Goal: Task Accomplishment & Management: Use online tool/utility

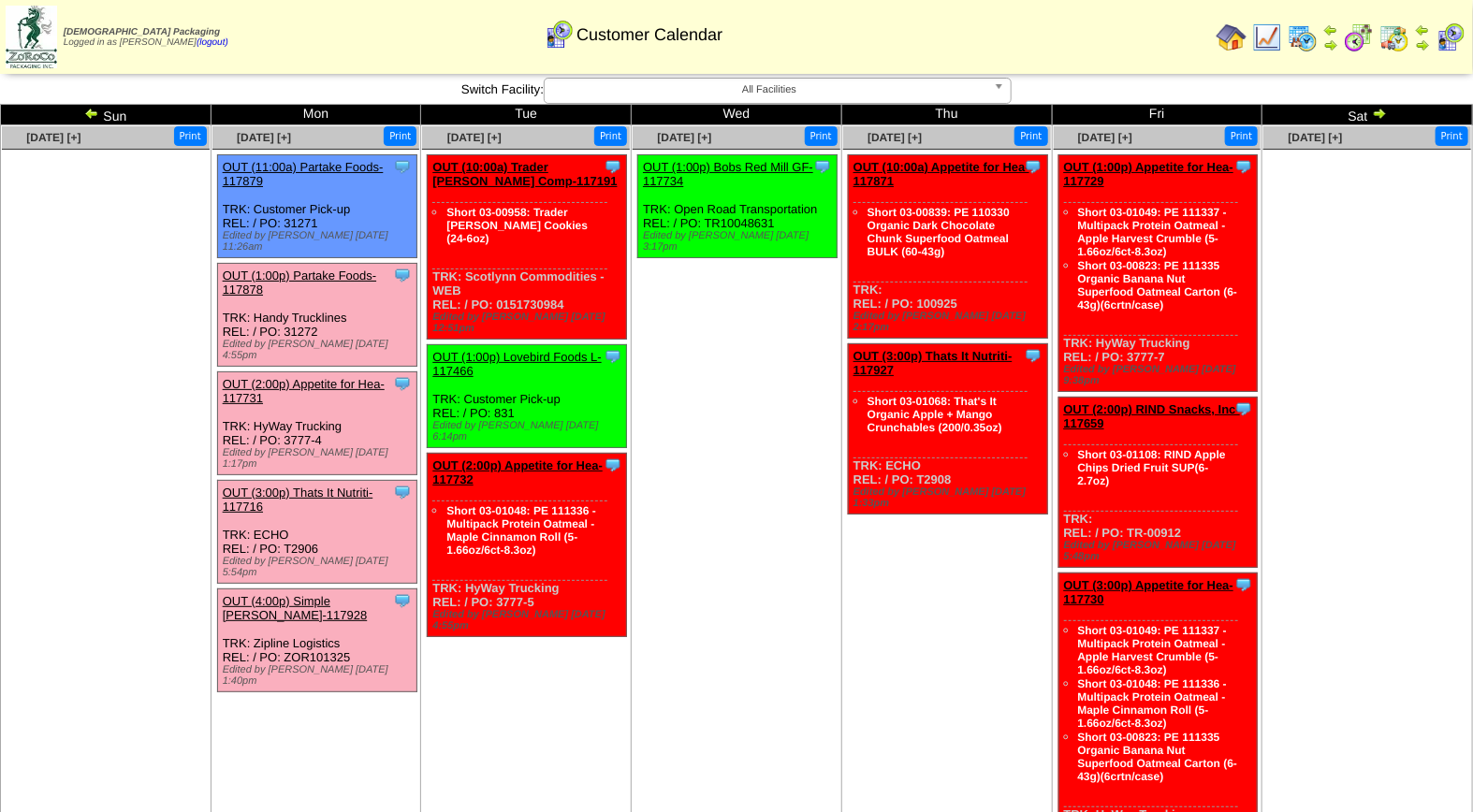
click at [684, 512] on td "Oct 15 [+] Print Clone Item OUT (1:00p) Bobs Red Mill GF-117734 Bobs Red Mill G…" at bounding box center [736, 498] width 210 height 745
click at [324, 486] on link "OUT (3:00p) Thats It Nutriti-117716" at bounding box center [298, 499] width 151 height 28
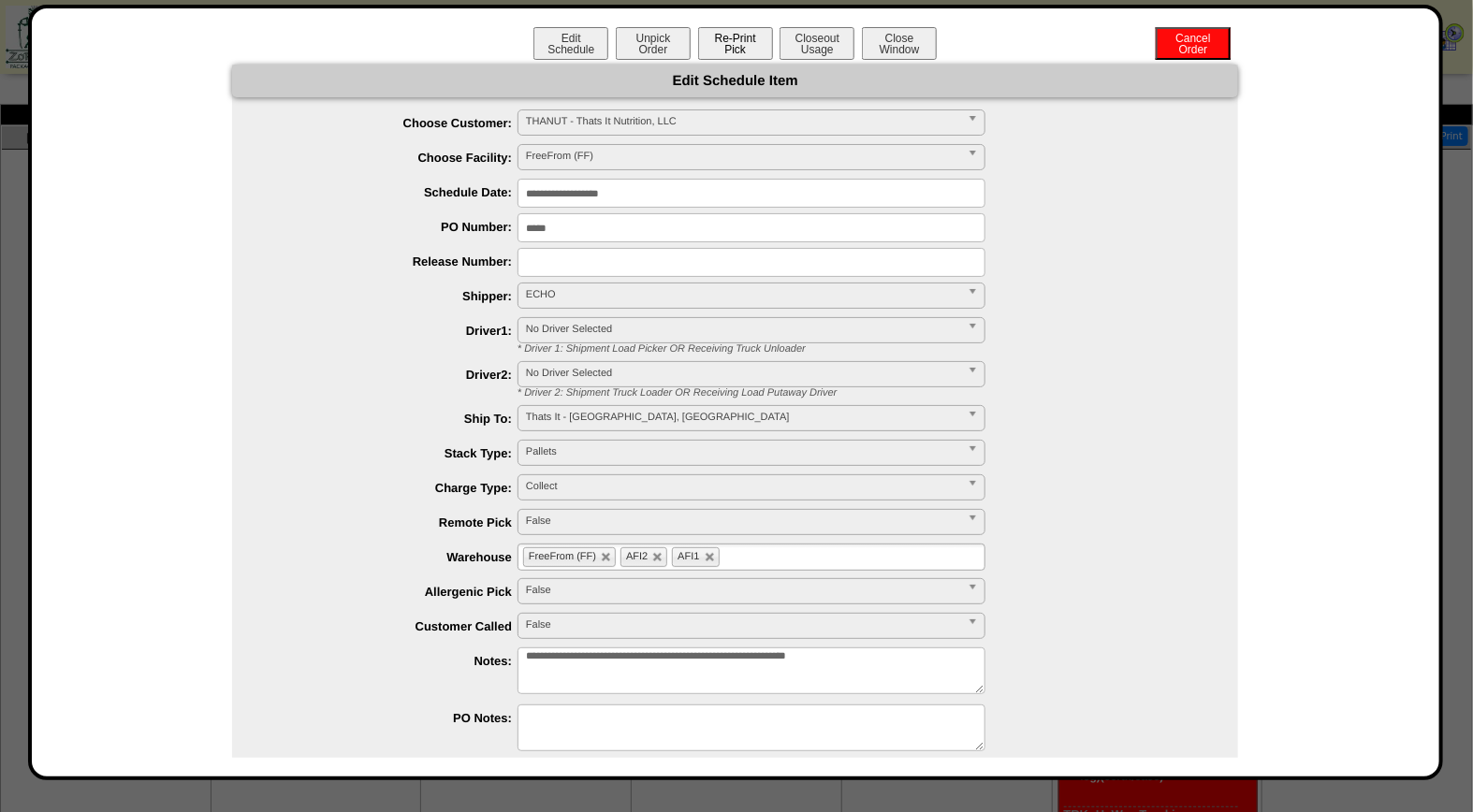
click at [737, 31] on button "Re-Print Pick" at bounding box center [736, 43] width 75 height 33
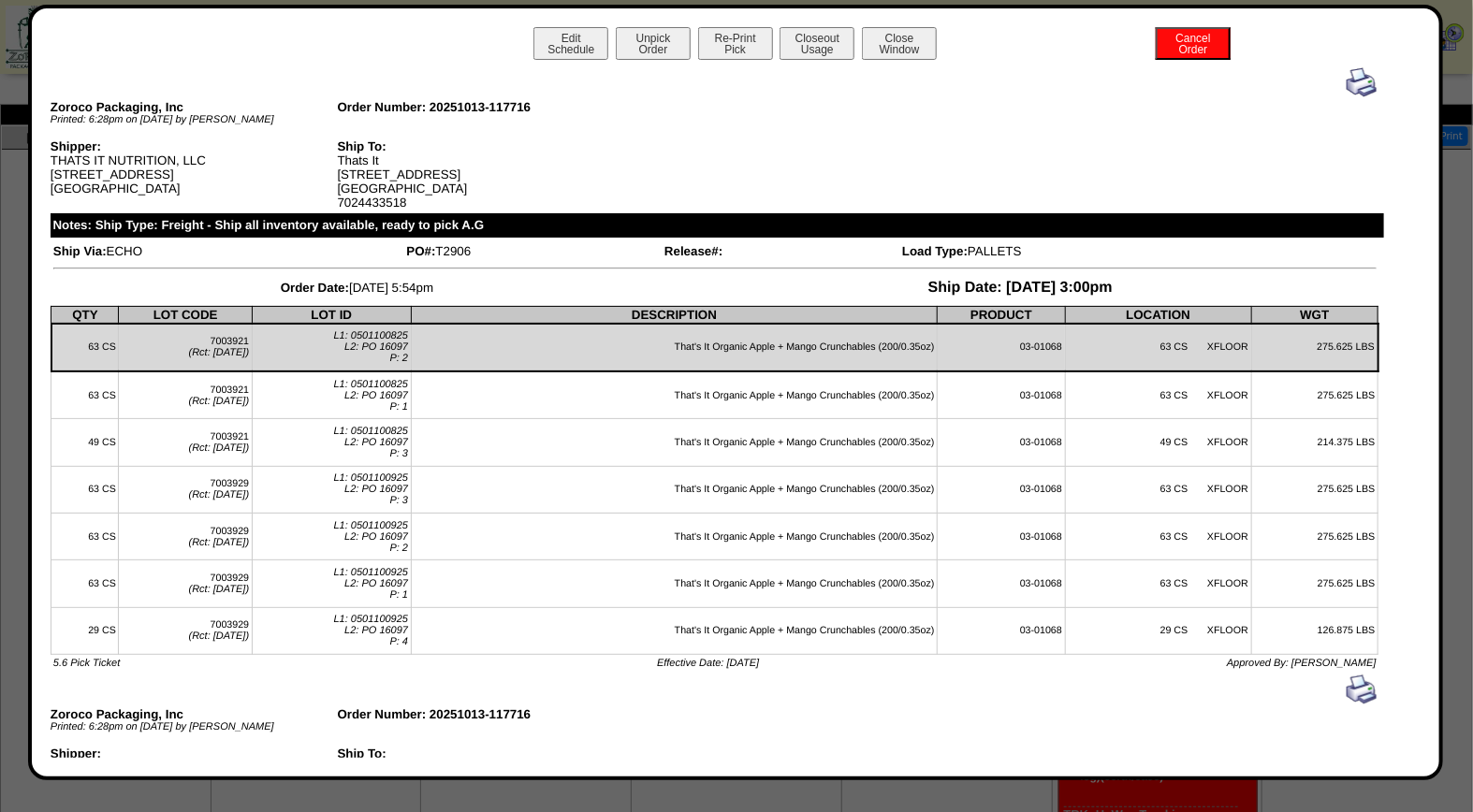
click at [1346, 76] on img at bounding box center [1361, 82] width 30 height 30
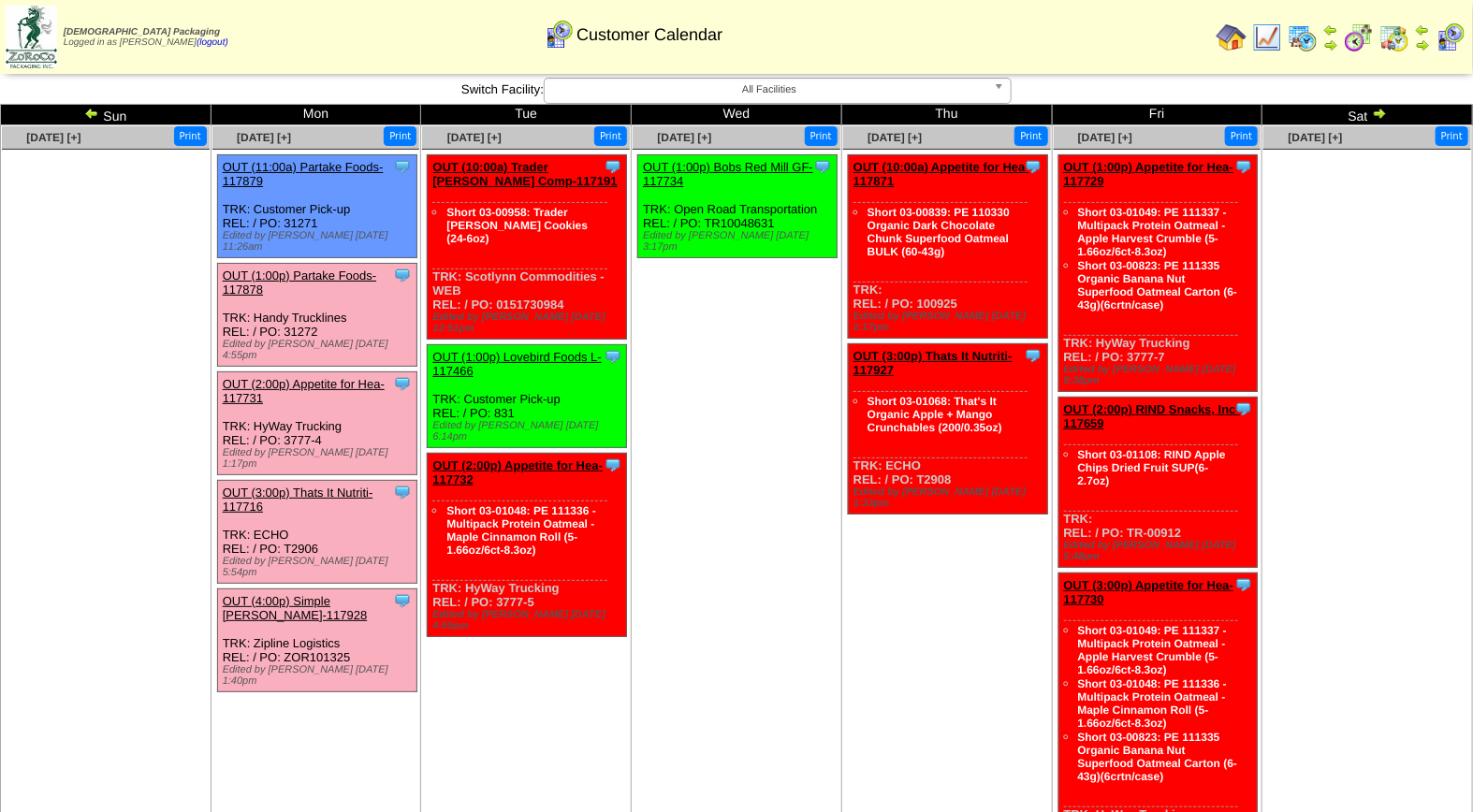
click at [286, 269] on link "OUT (1:00p) Partake Foods-117878" at bounding box center [300, 282] width 155 height 28
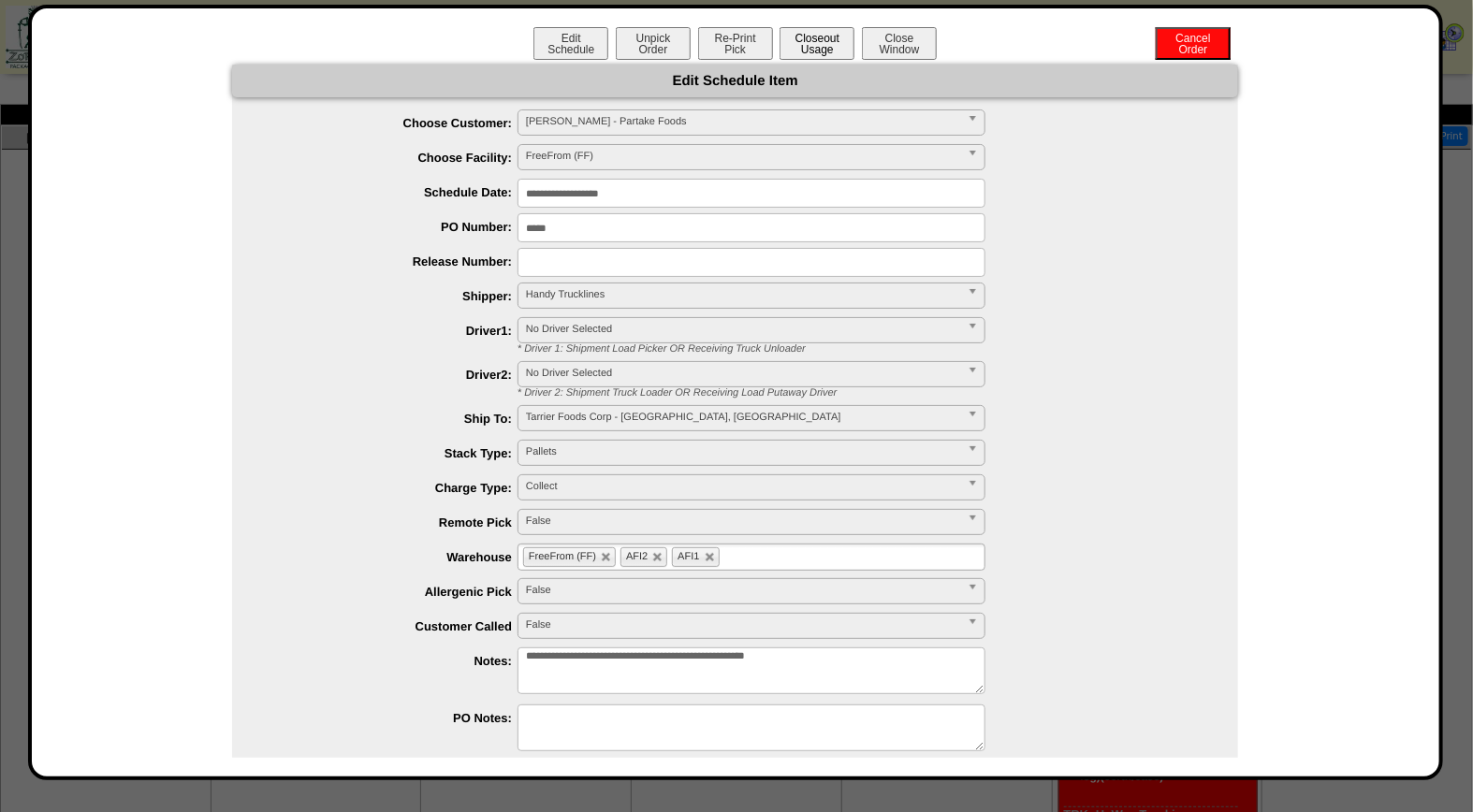
click at [808, 39] on button "Closeout Usage" at bounding box center [817, 43] width 75 height 33
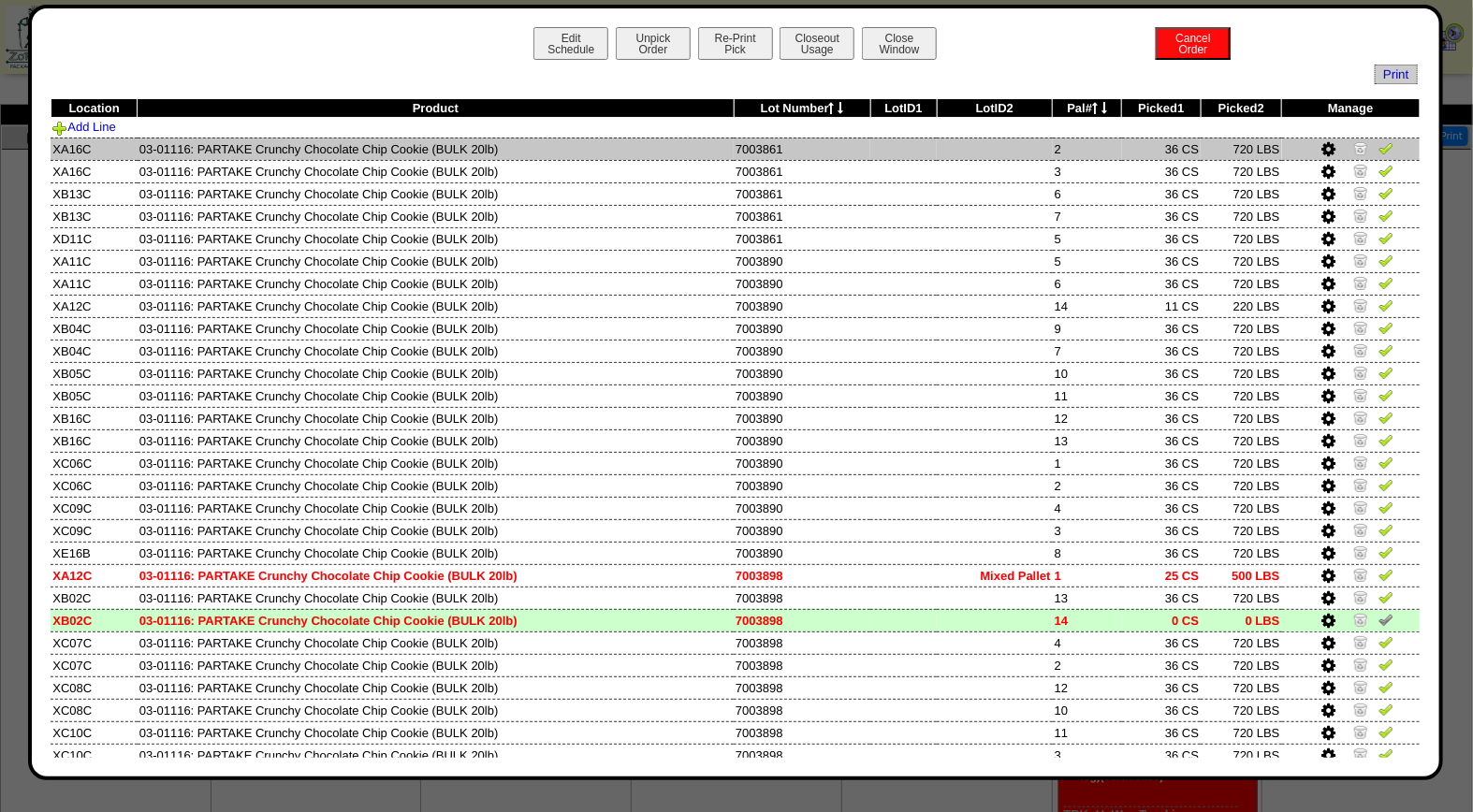
click at [1379, 147] on img at bounding box center [1387, 148] width 15 height 15
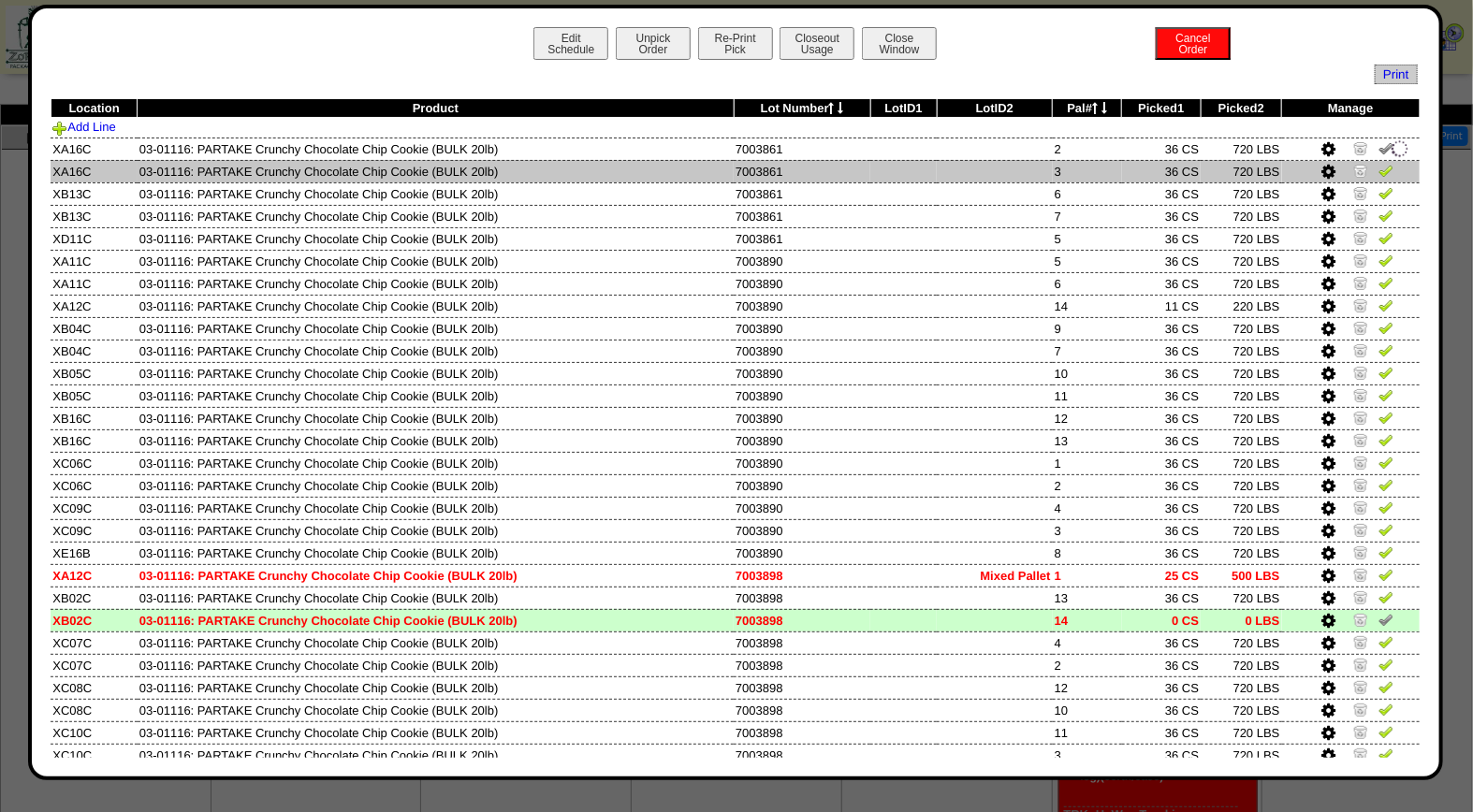
click at [1379, 165] on img at bounding box center [1387, 171] width 15 height 15
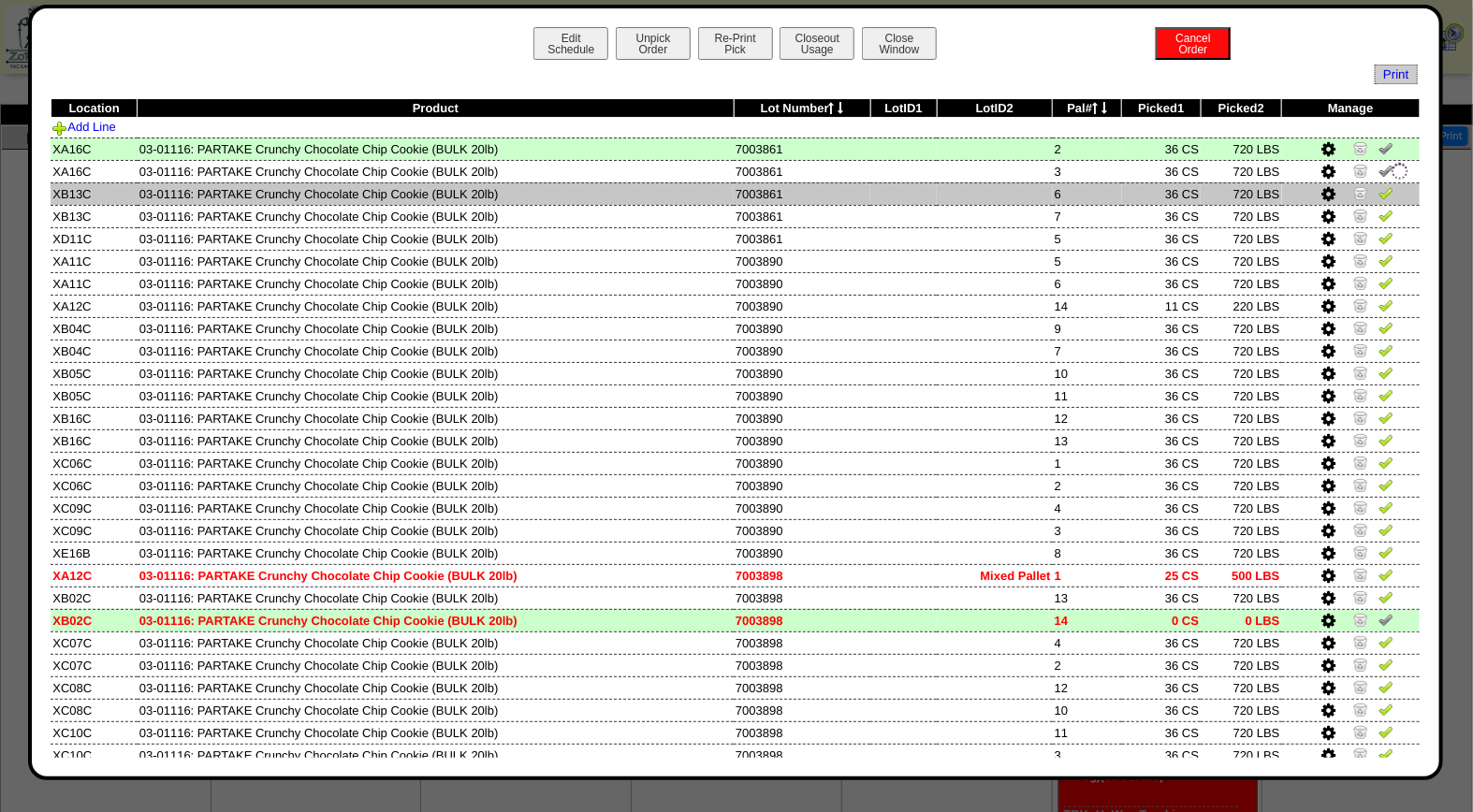
click at [1379, 194] on img at bounding box center [1387, 193] width 15 height 15
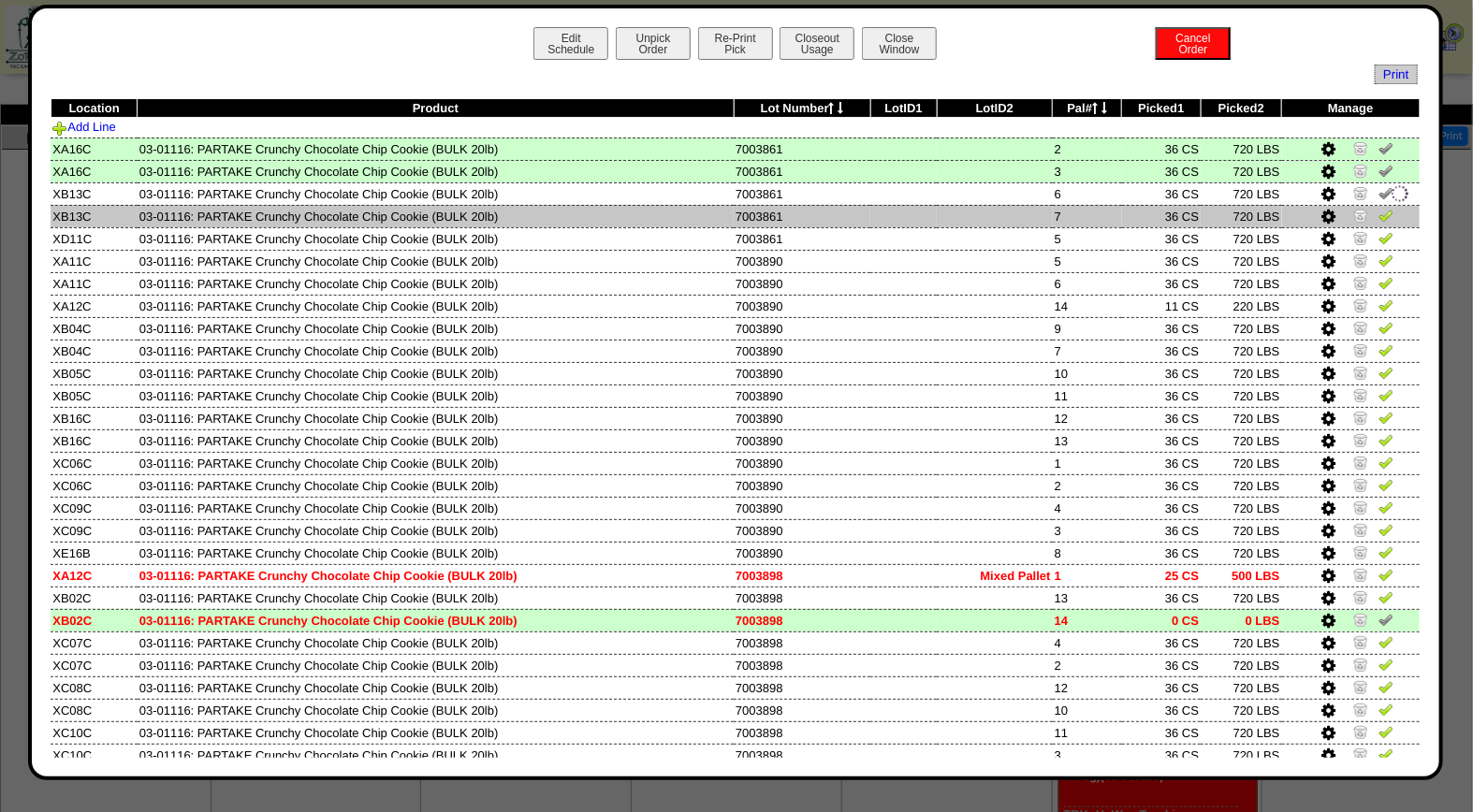
click at [1379, 212] on img at bounding box center [1387, 215] width 15 height 15
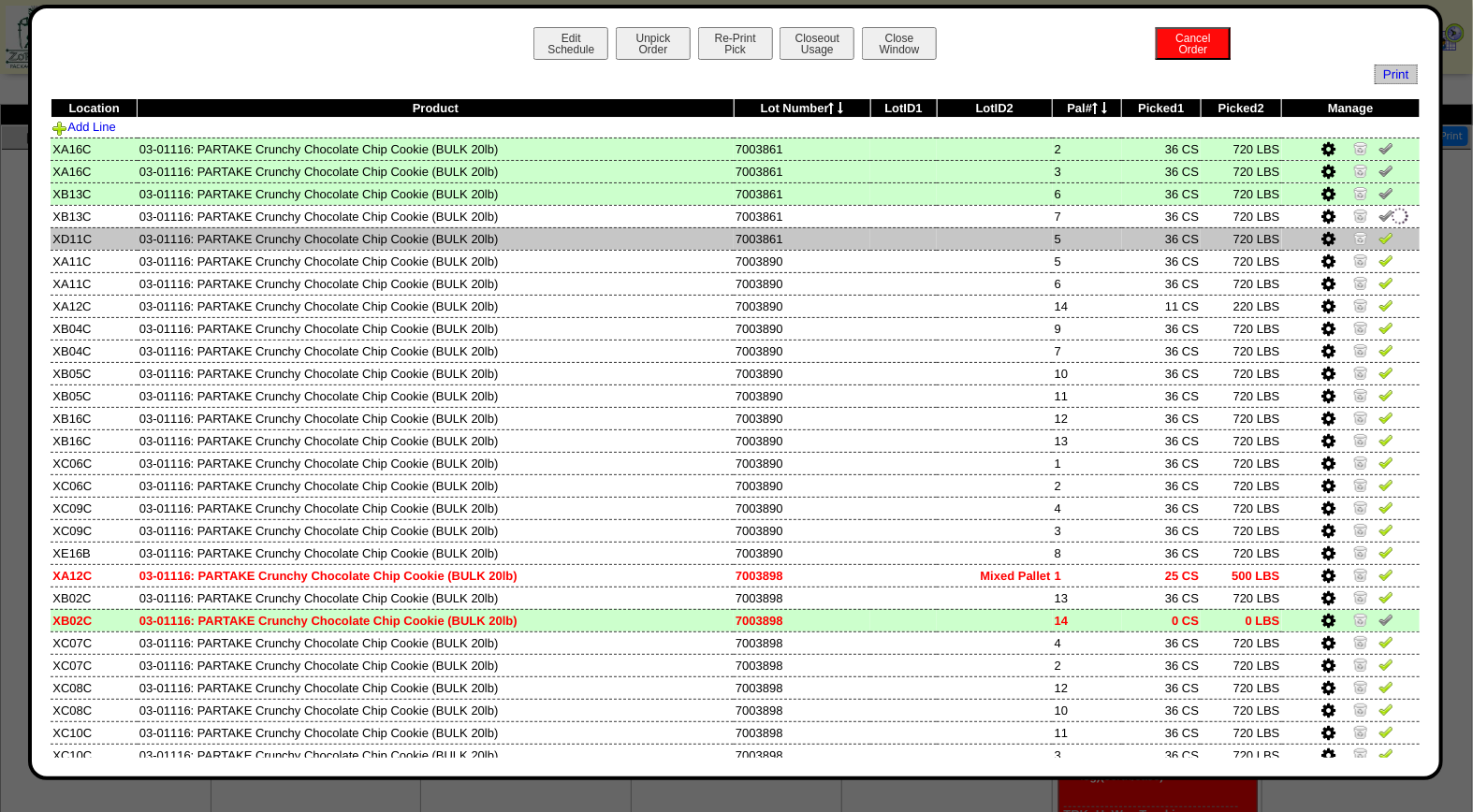
click at [1379, 234] on img at bounding box center [1387, 238] width 15 height 15
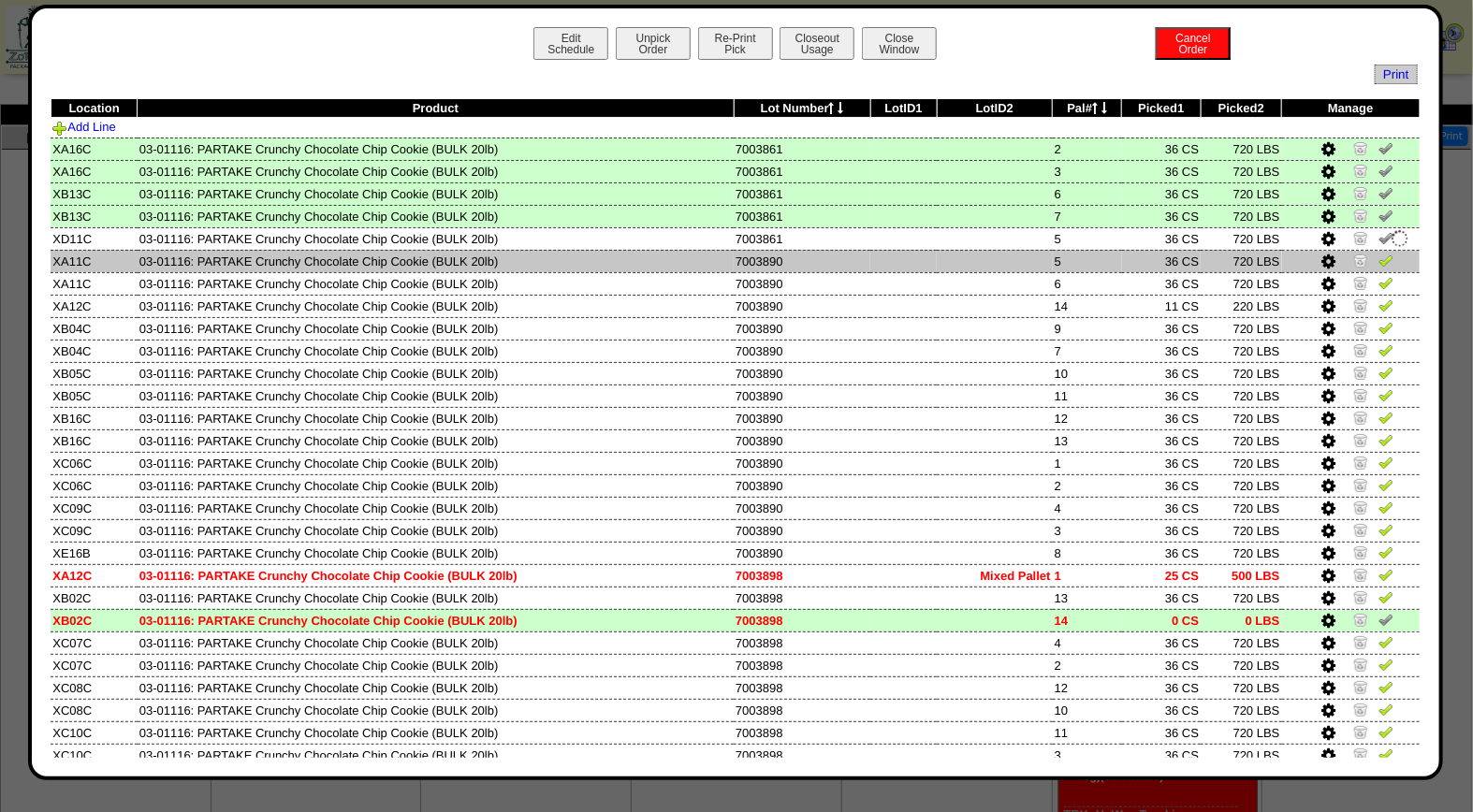
click at [1379, 259] on img at bounding box center [1387, 260] width 15 height 15
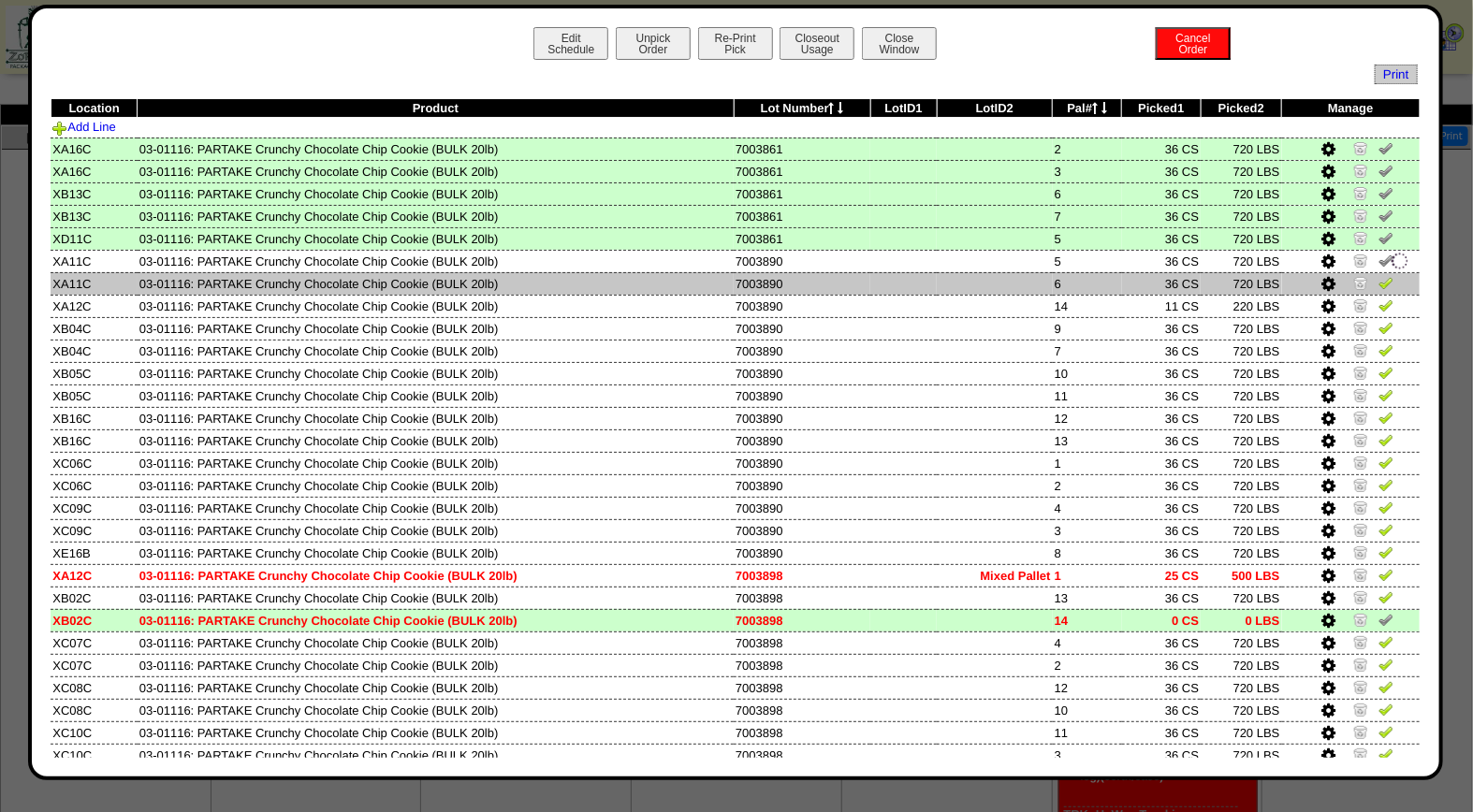
click at [1379, 275] on img at bounding box center [1387, 283] width 15 height 15
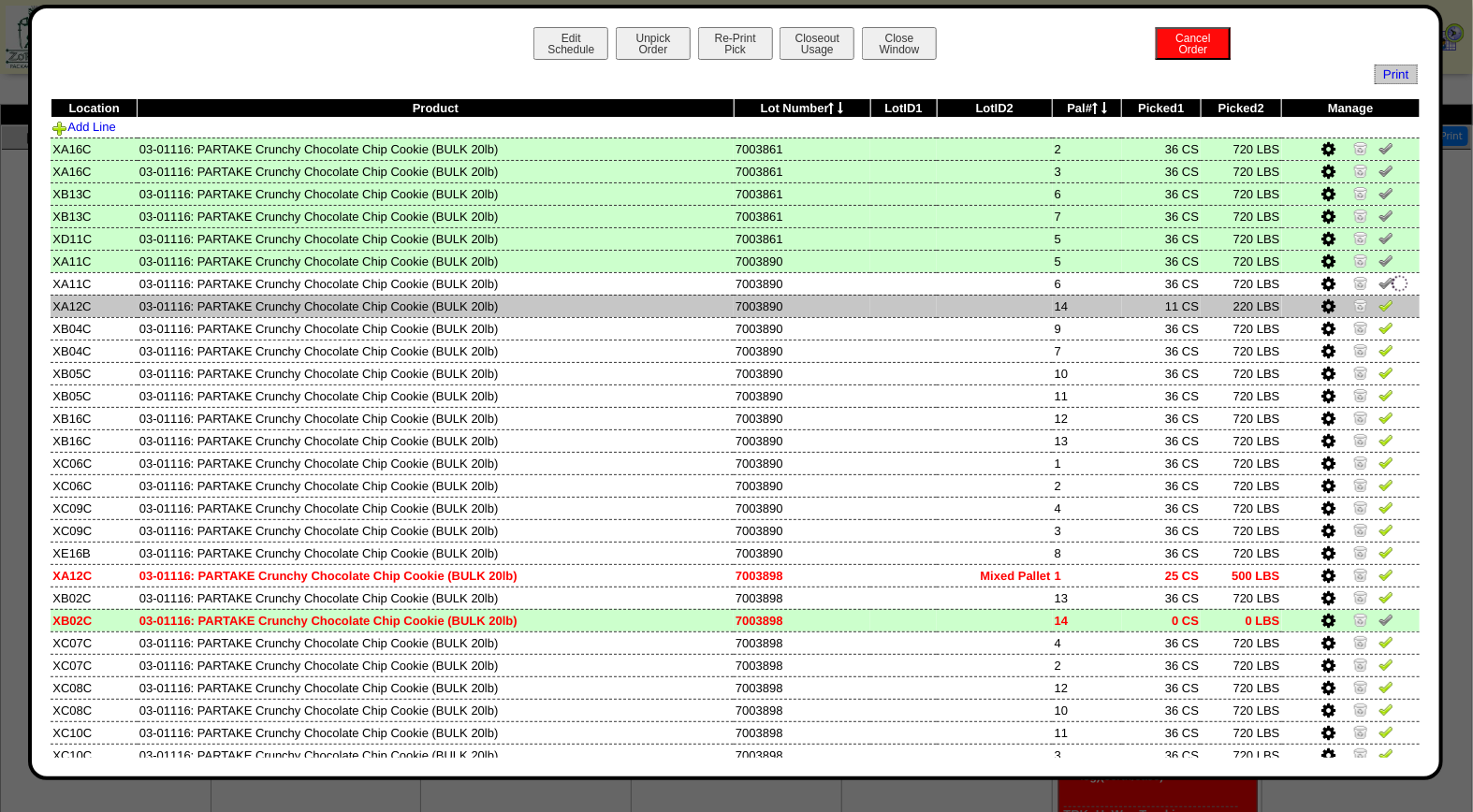
click at [1379, 301] on img at bounding box center [1387, 305] width 15 height 15
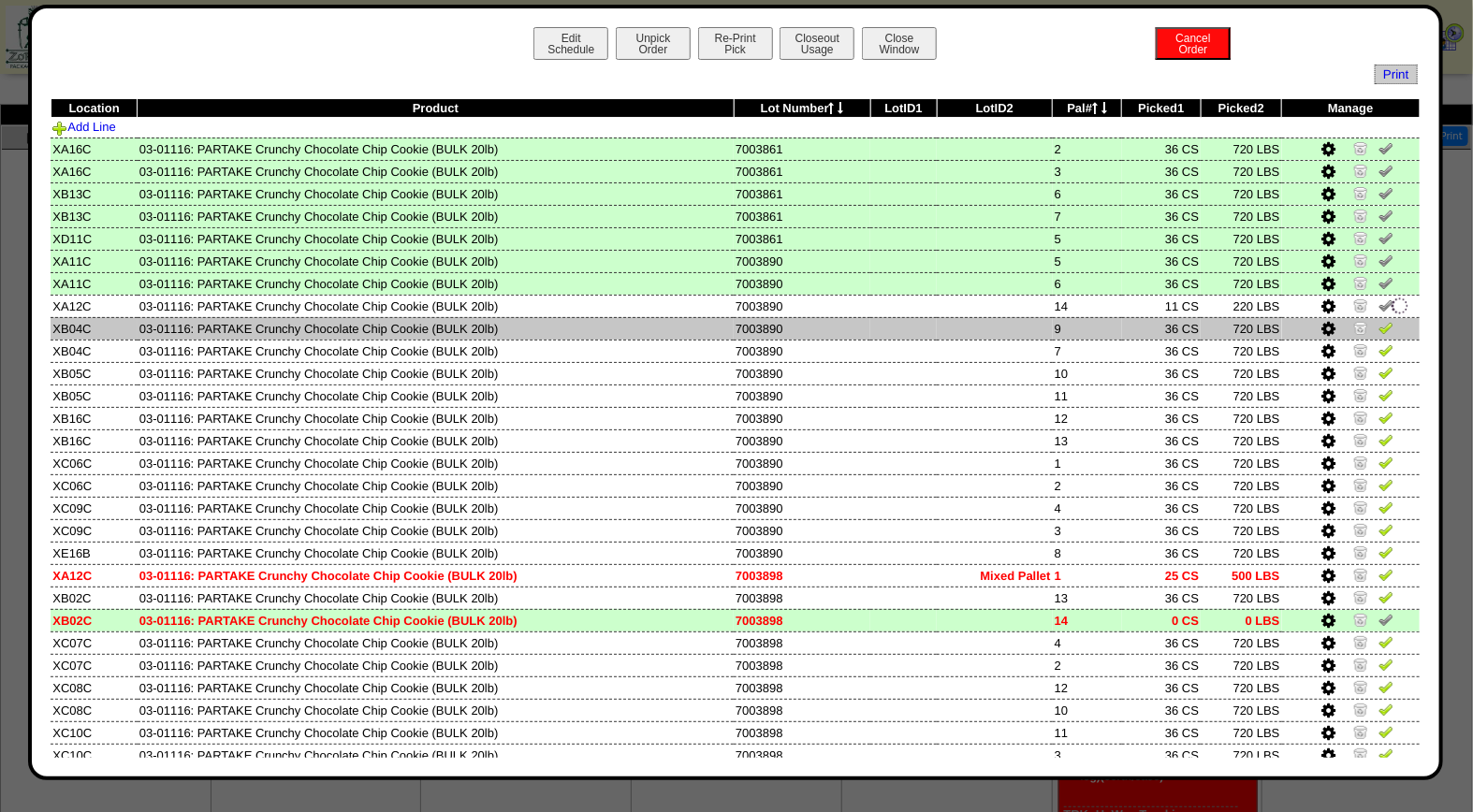
click at [1379, 332] on link at bounding box center [1387, 330] width 15 height 14
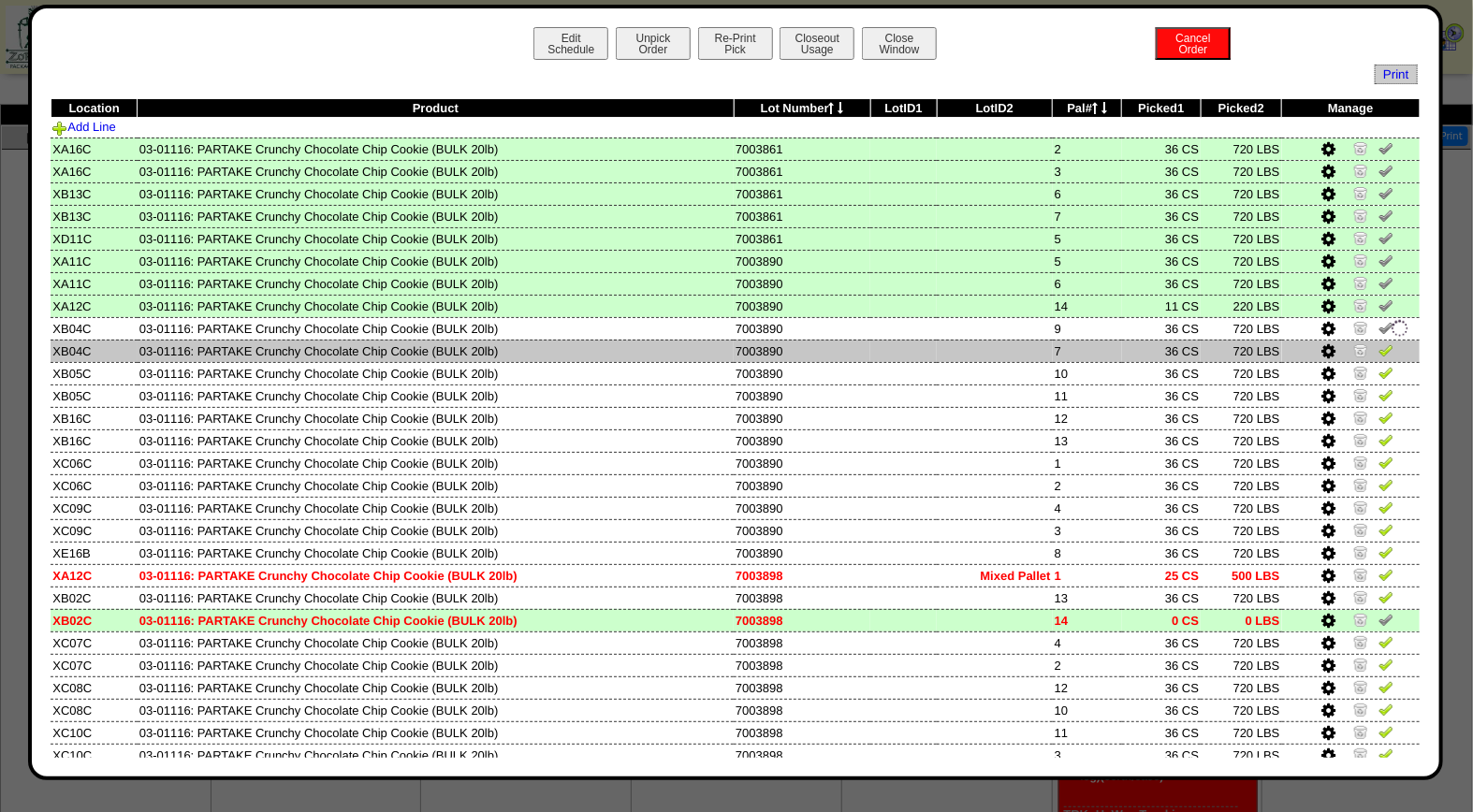
click at [1379, 346] on img at bounding box center [1387, 350] width 15 height 15
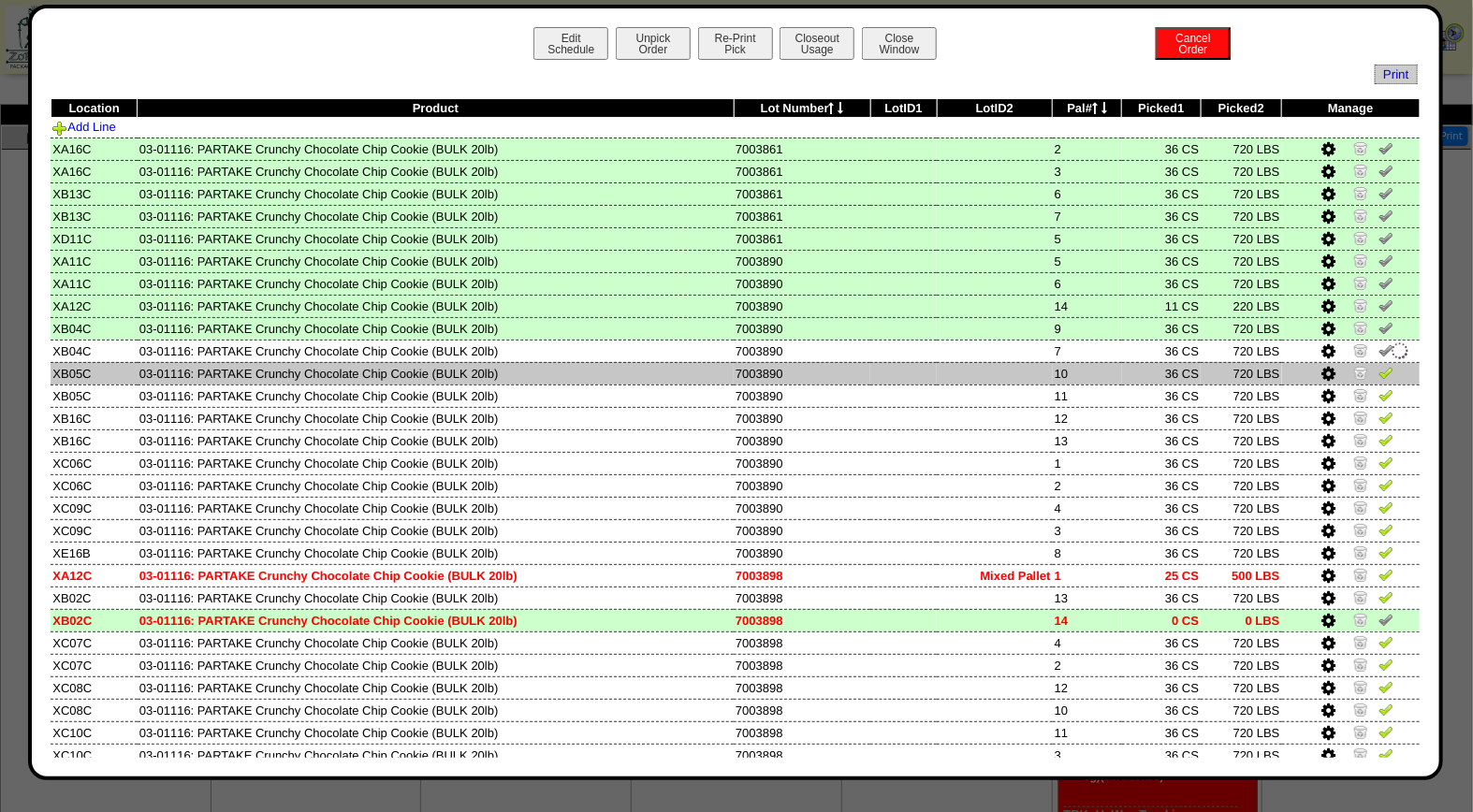
click at [1379, 365] on img at bounding box center [1387, 372] width 15 height 15
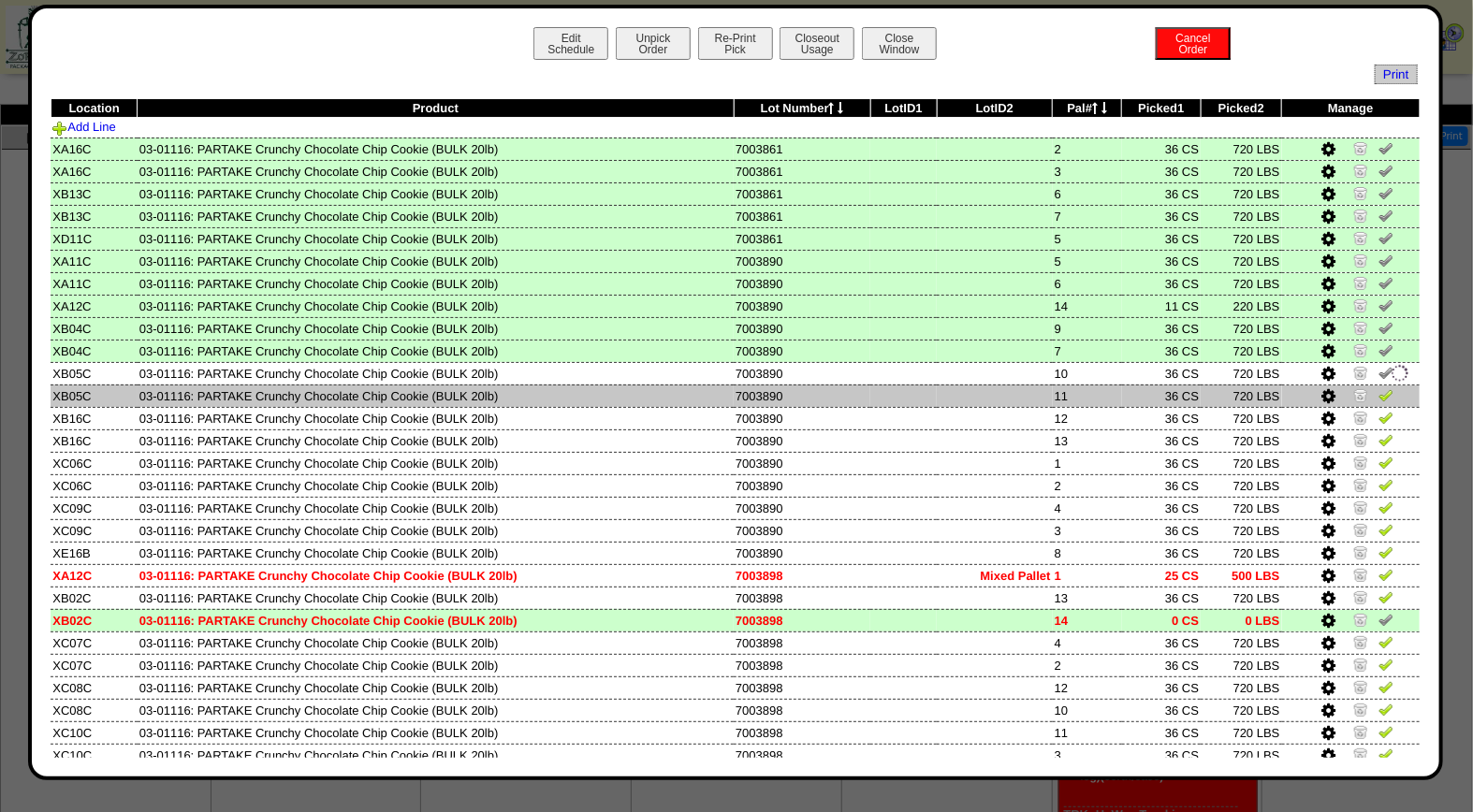
click at [1379, 391] on img at bounding box center [1387, 394] width 15 height 15
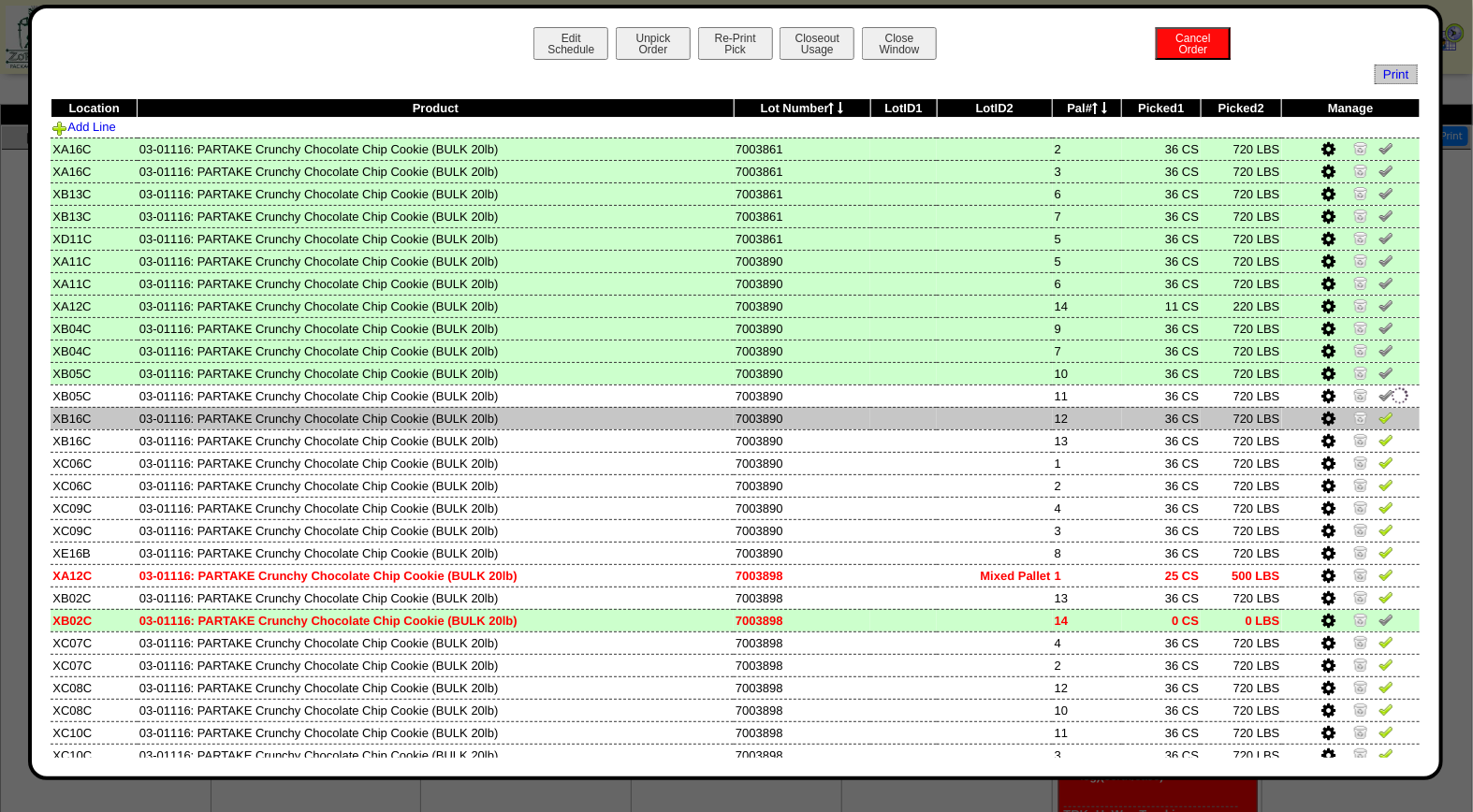
click at [1379, 410] on img at bounding box center [1387, 418] width 15 height 15
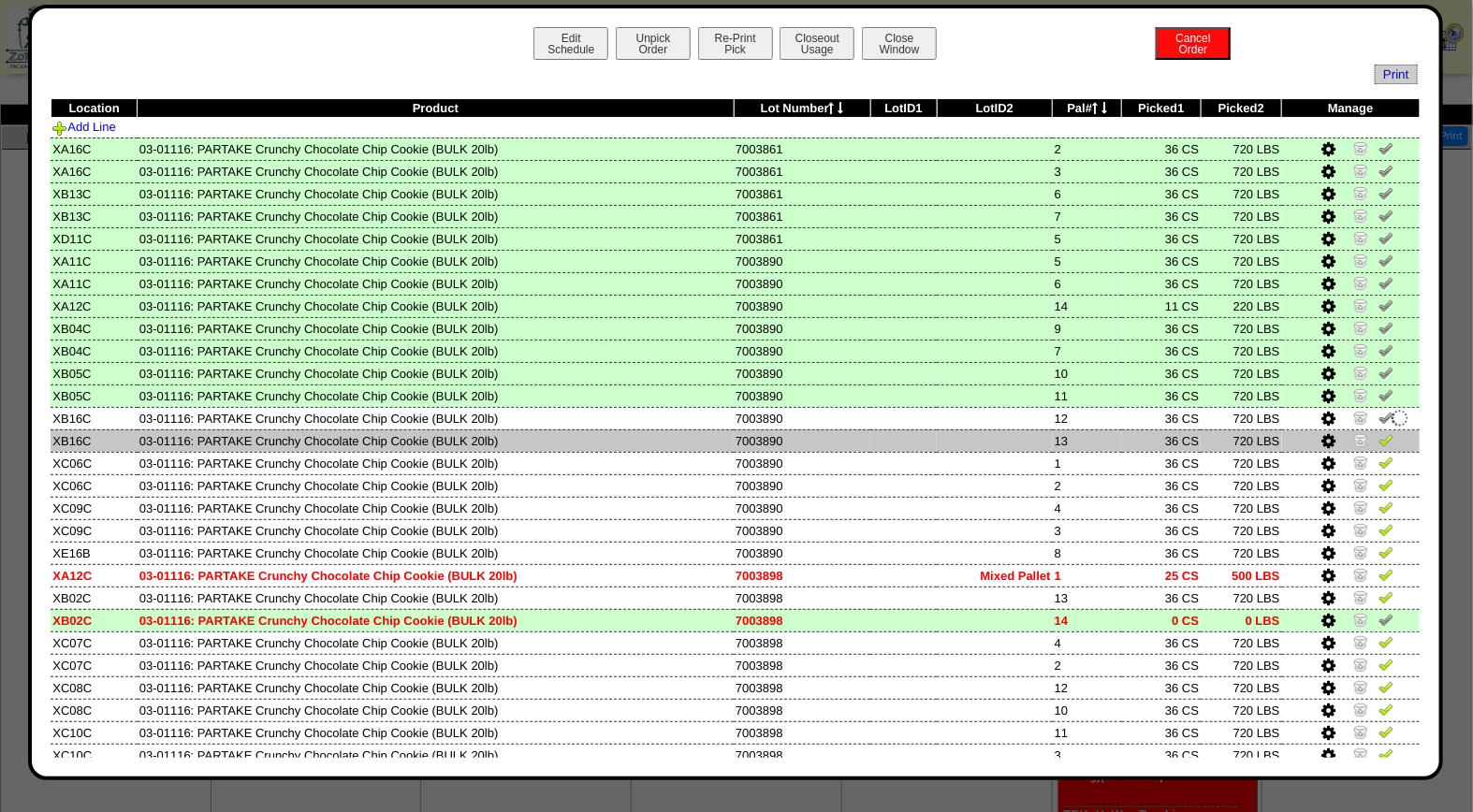
click at [1379, 435] on img at bounding box center [1387, 440] width 15 height 15
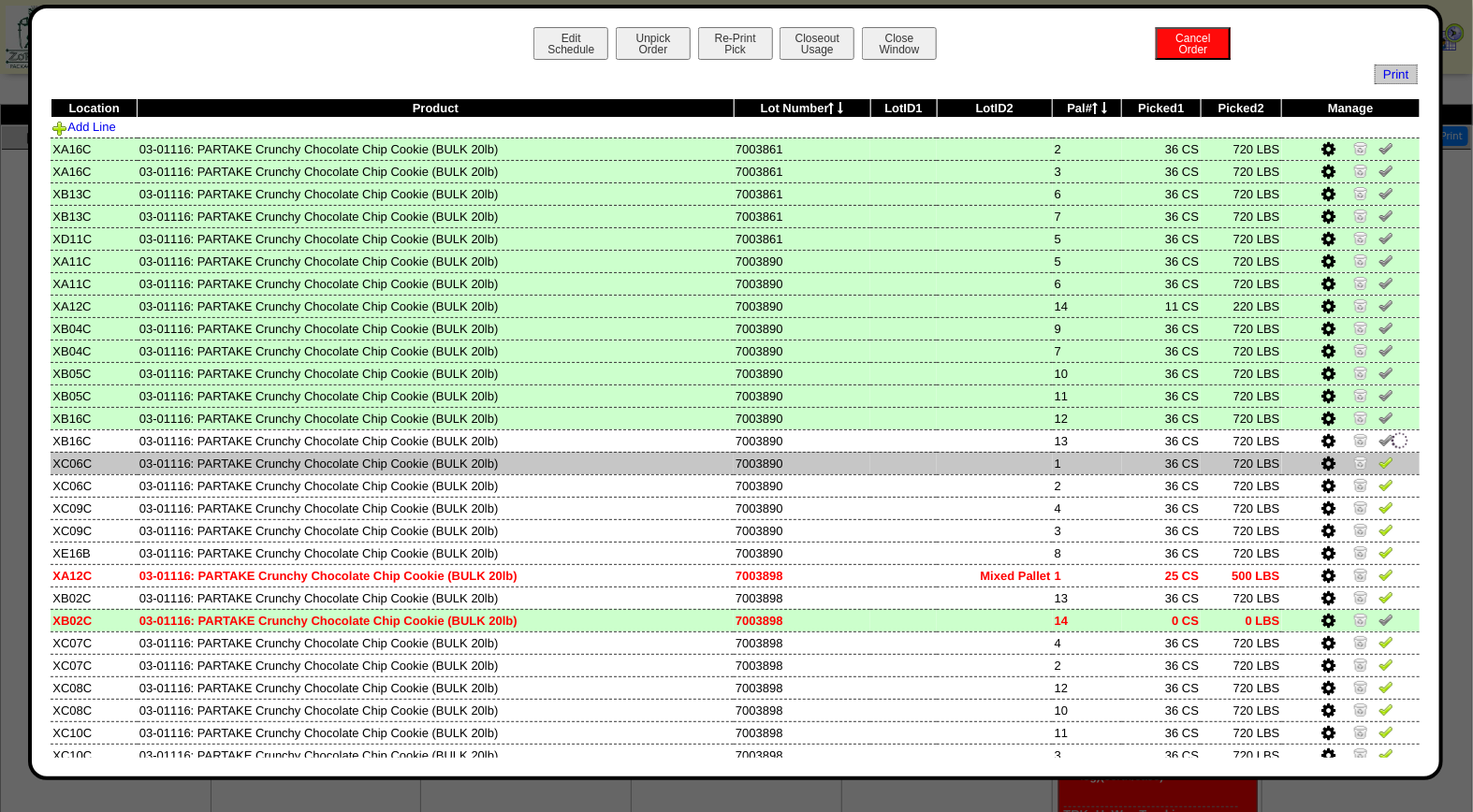
click at [1379, 455] on img at bounding box center [1387, 463] width 15 height 15
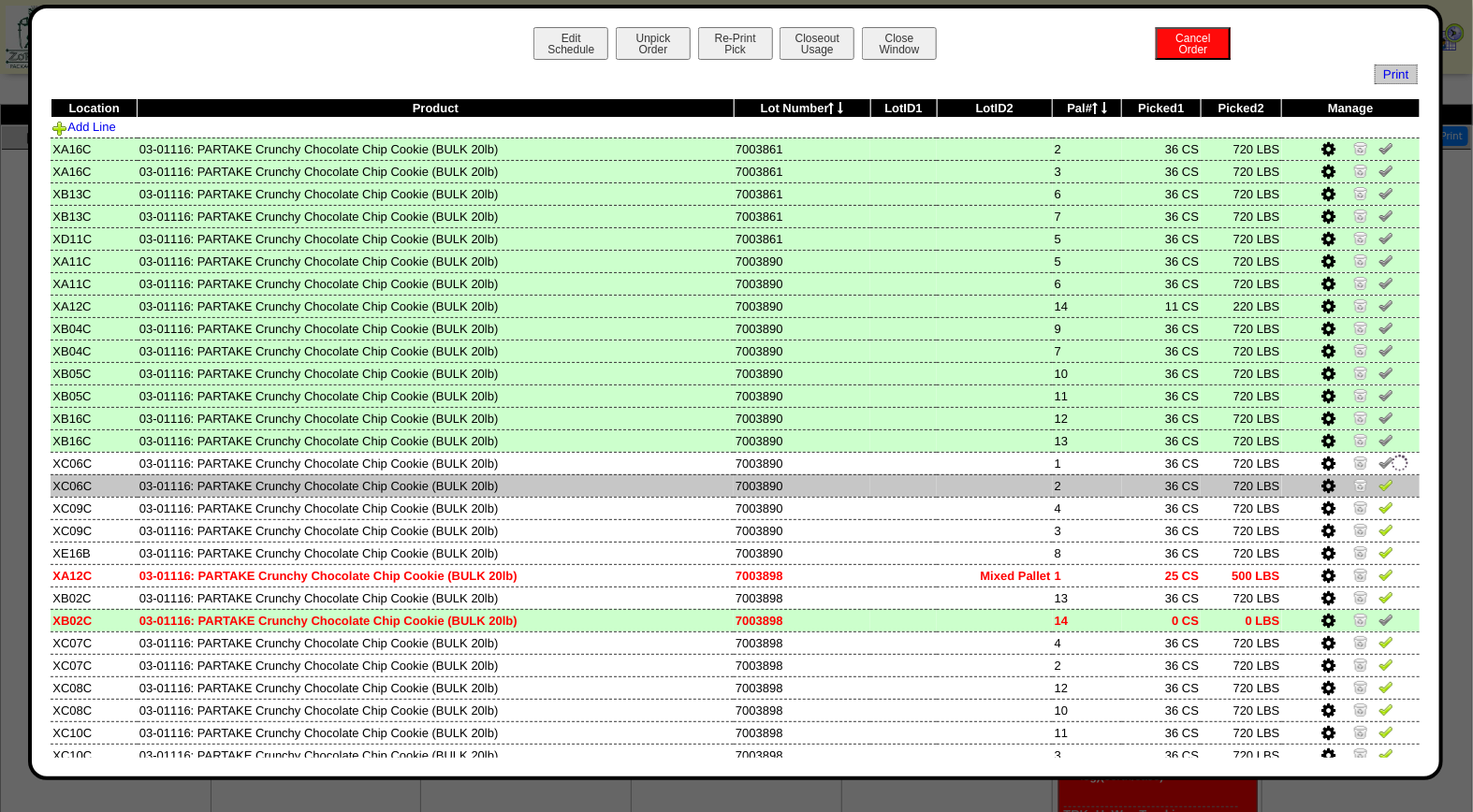
click at [1379, 479] on img at bounding box center [1387, 485] width 15 height 15
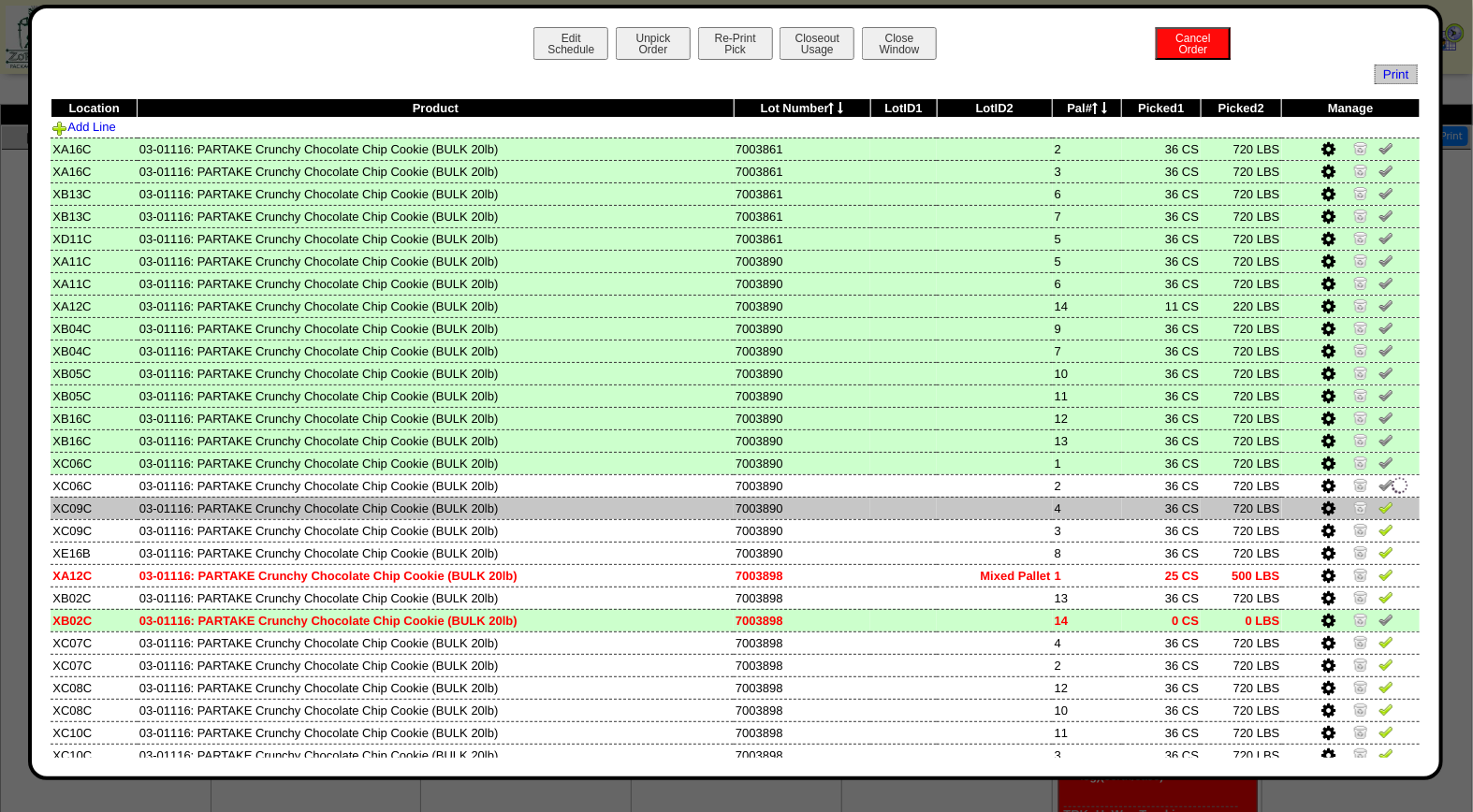
click at [1379, 499] on img at bounding box center [1387, 507] width 15 height 15
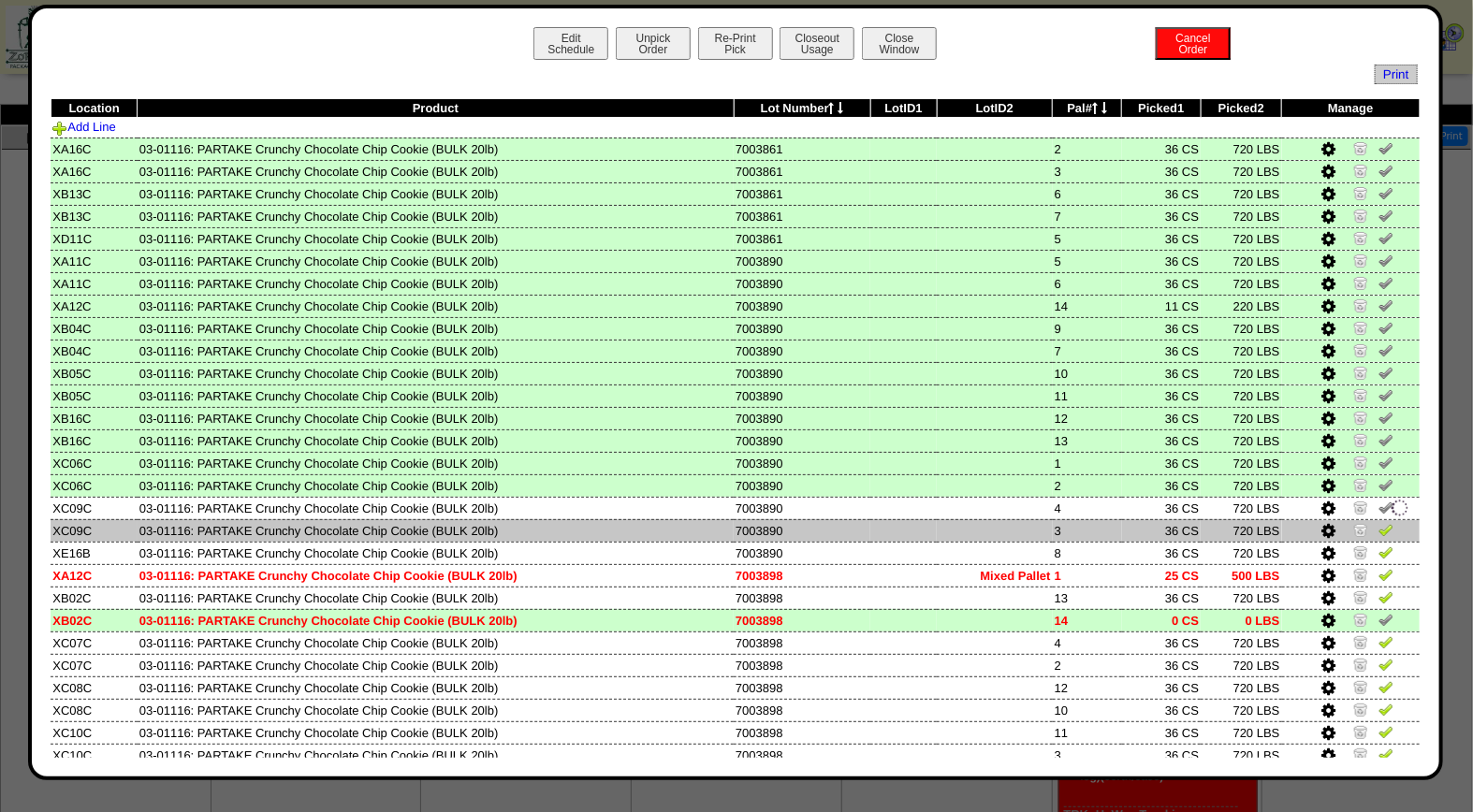
click at [1379, 527] on img at bounding box center [1387, 530] width 15 height 15
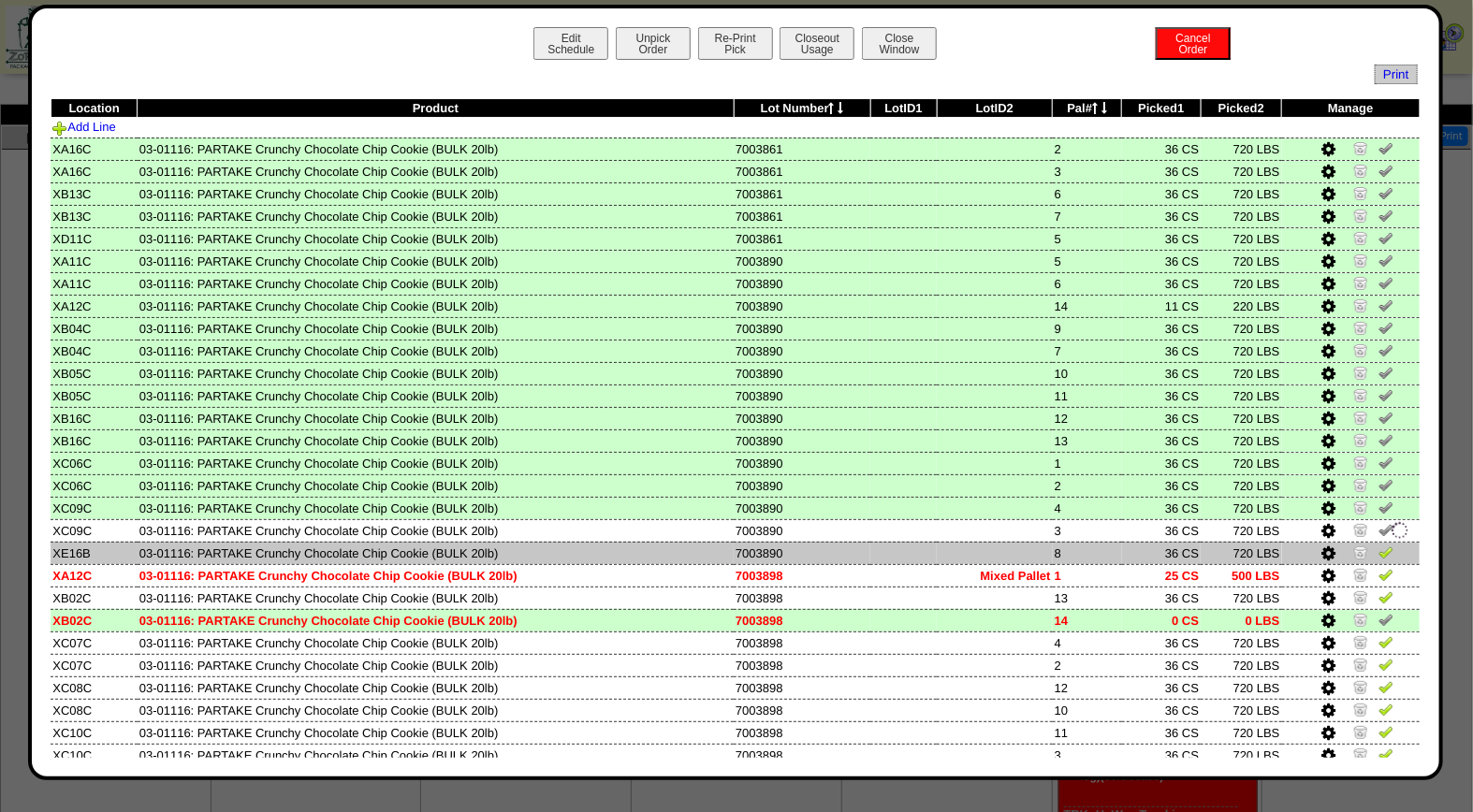
click at [1379, 545] on img at bounding box center [1387, 552] width 15 height 15
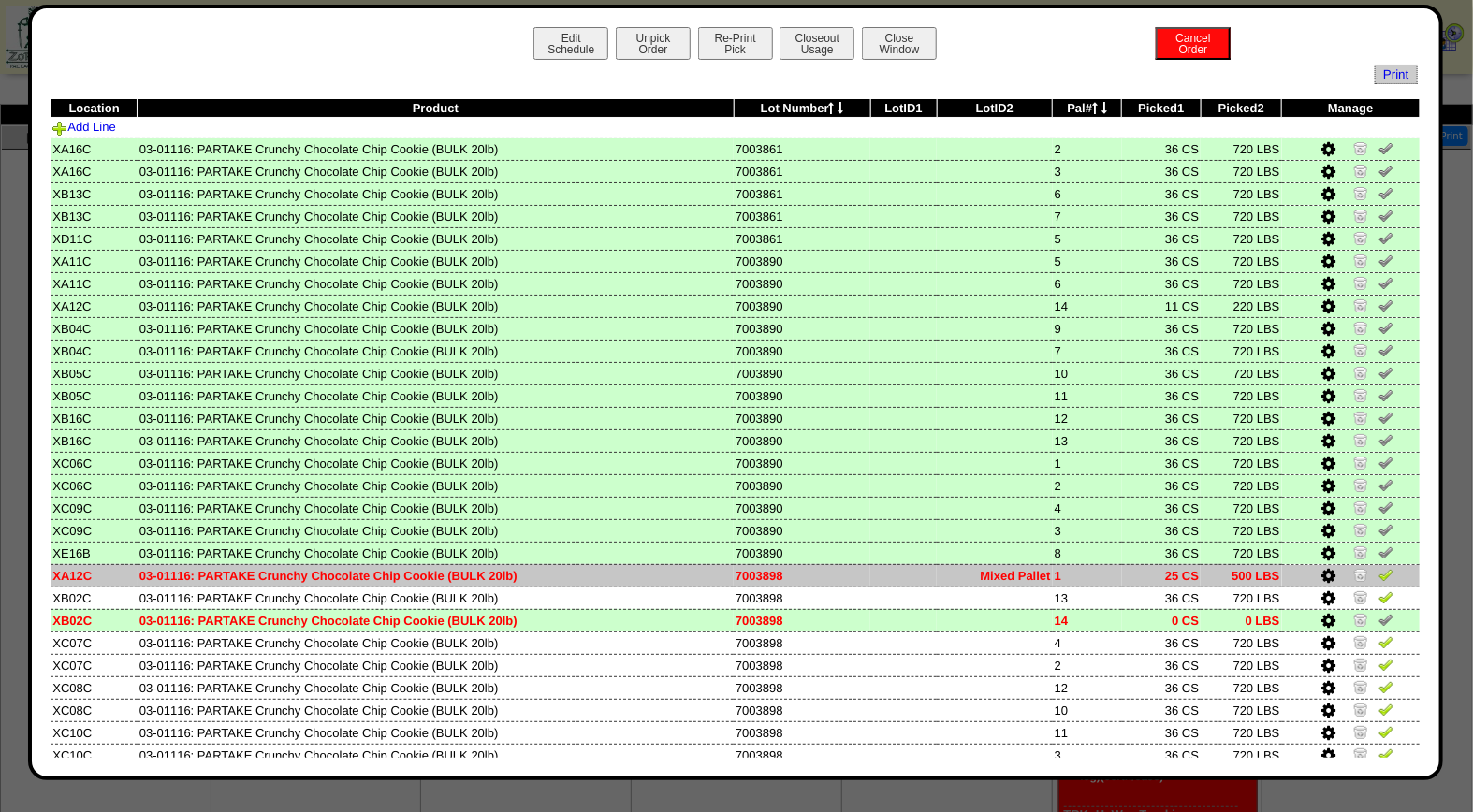
click at [1379, 569] on img at bounding box center [1387, 575] width 15 height 15
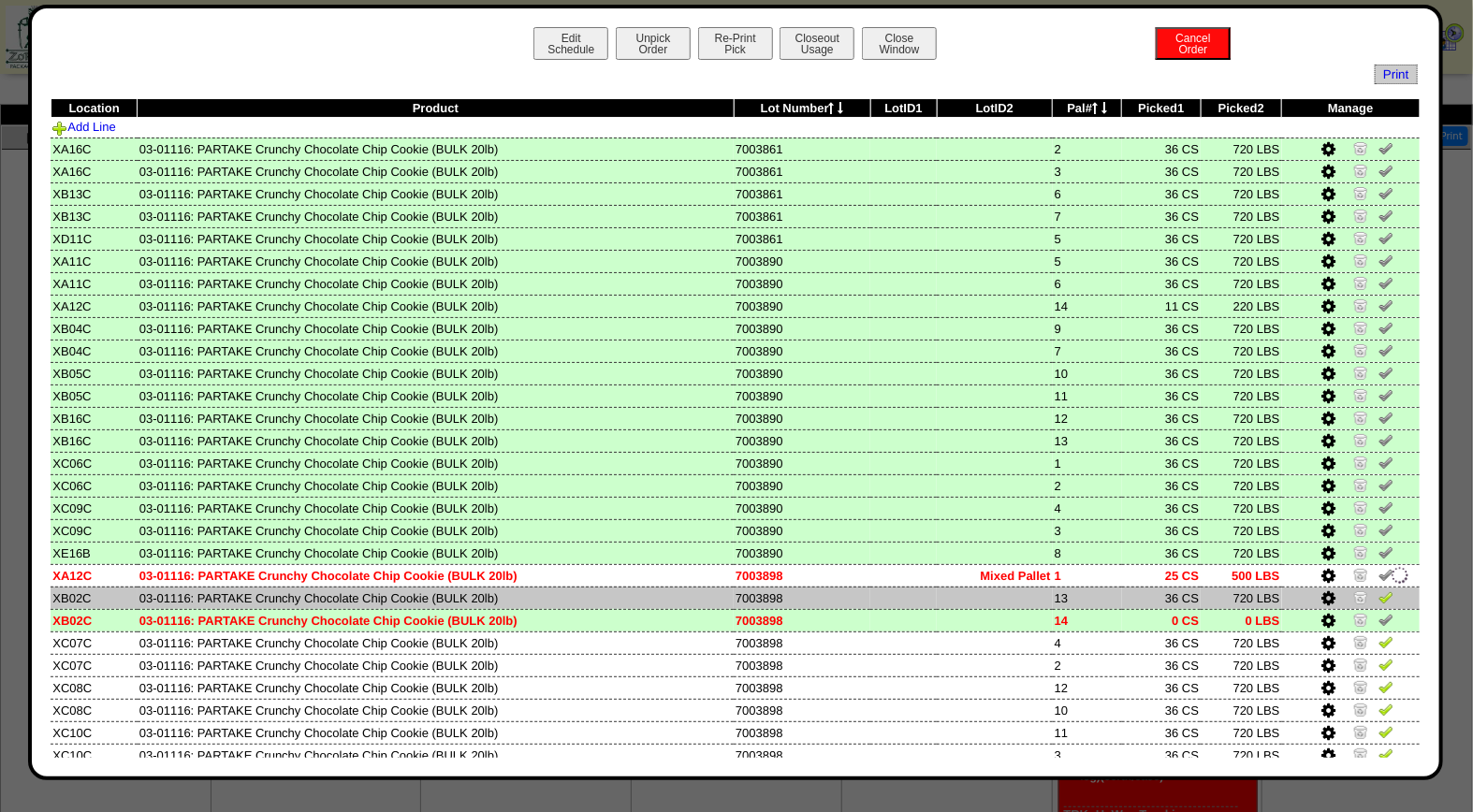
click at [1379, 595] on img at bounding box center [1387, 597] width 15 height 15
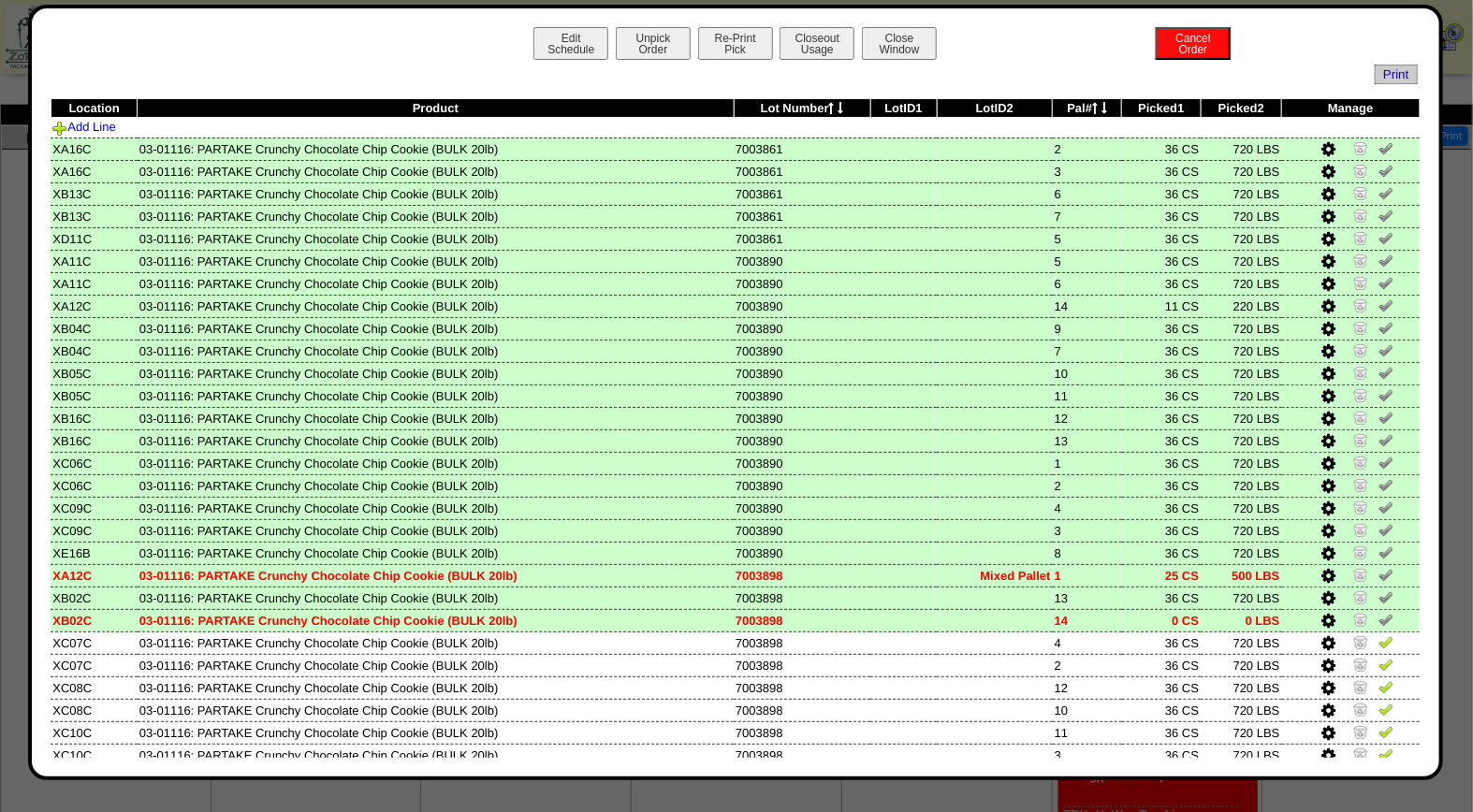
scroll to position [89, 0]
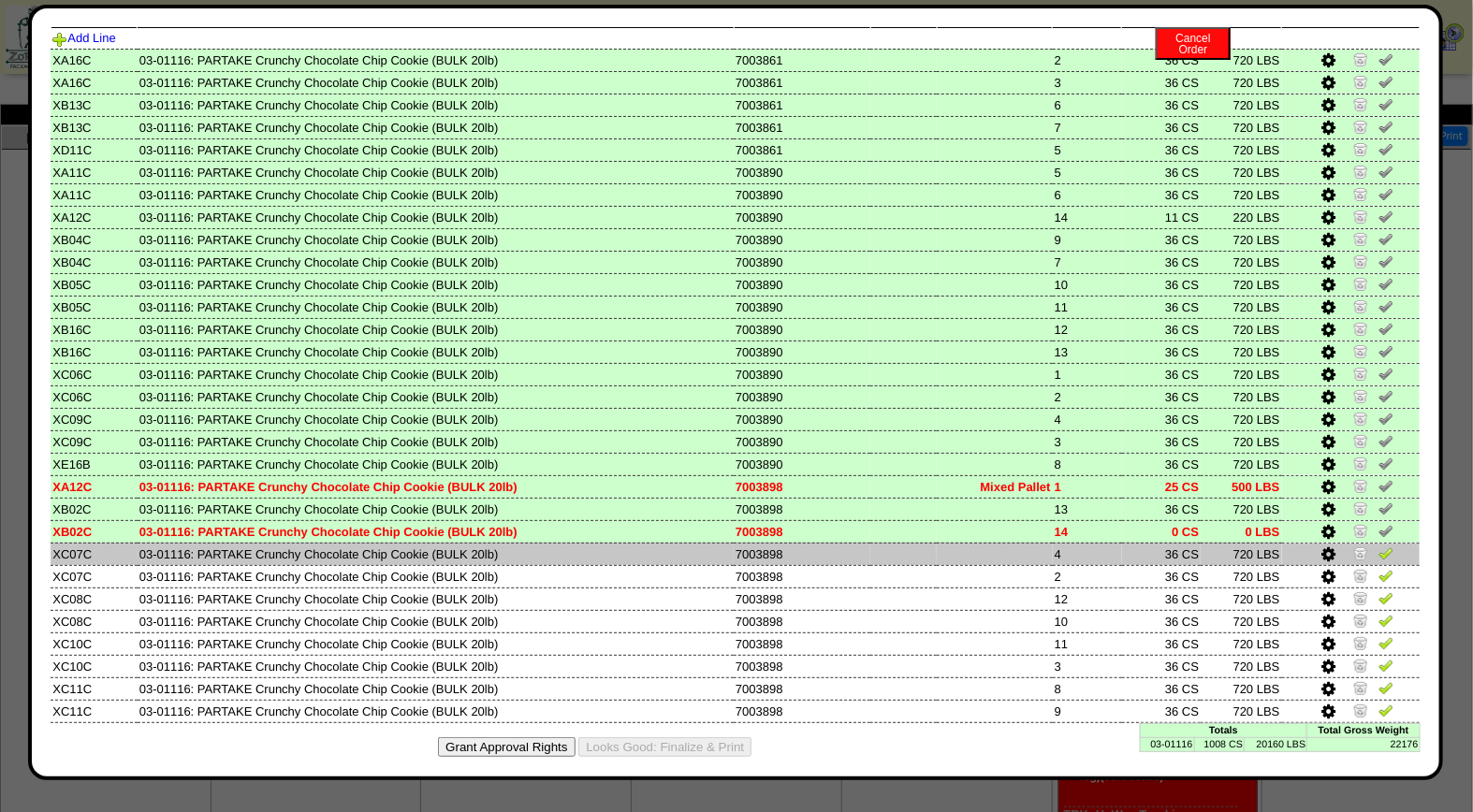
click at [1379, 545] on img at bounding box center [1387, 553] width 15 height 15
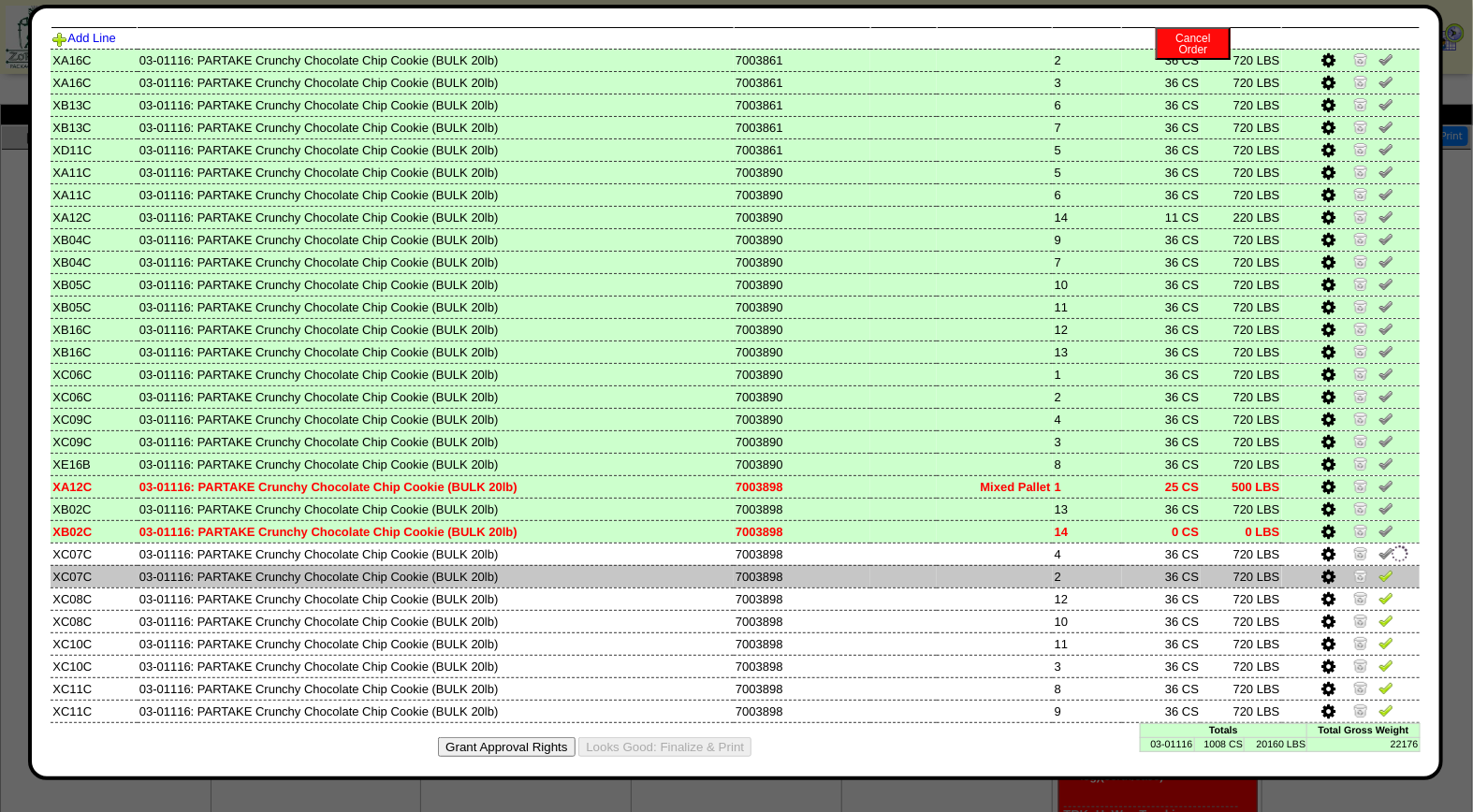
click at [1379, 573] on link at bounding box center [1387, 578] width 15 height 14
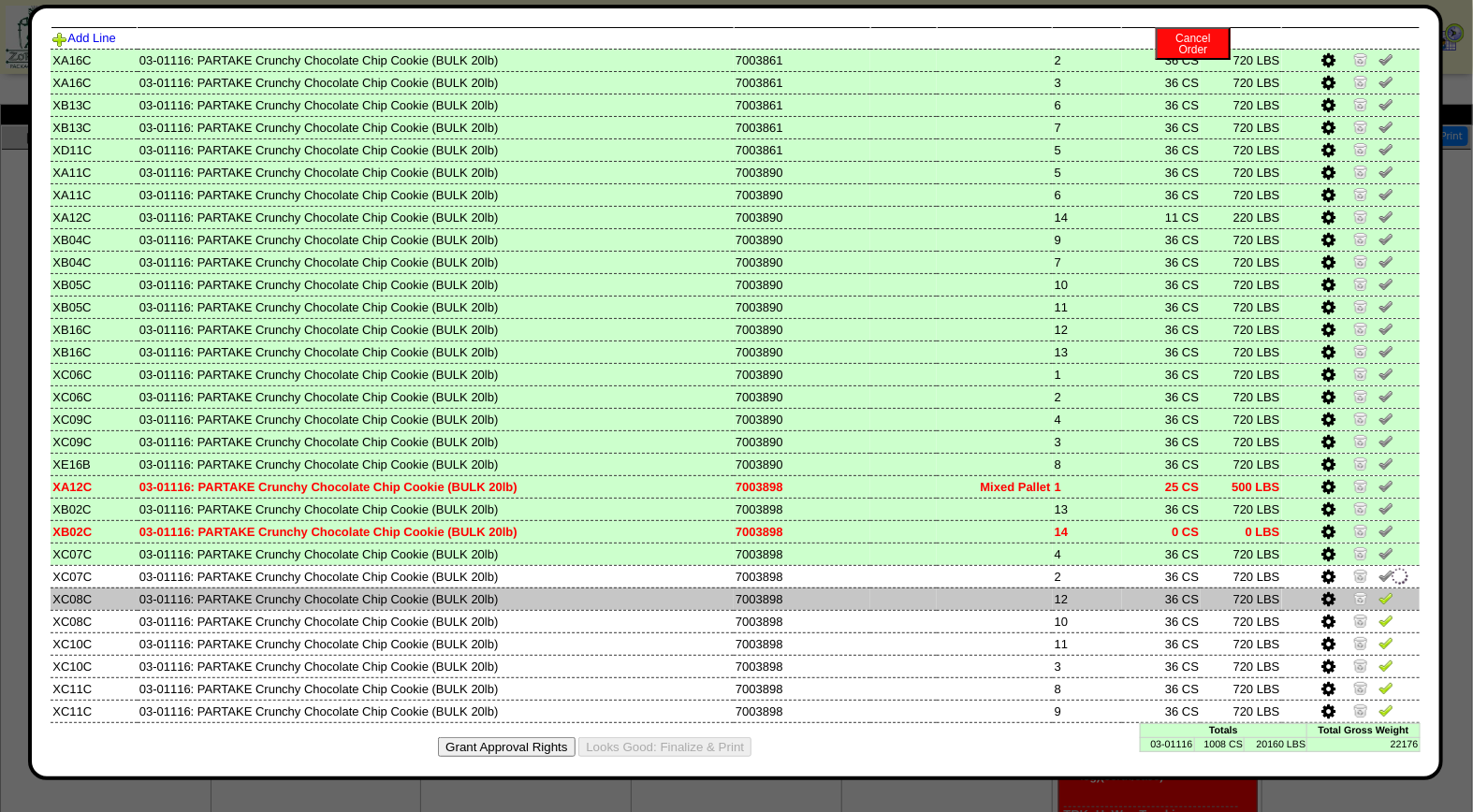
click at [1379, 590] on img at bounding box center [1387, 598] width 15 height 15
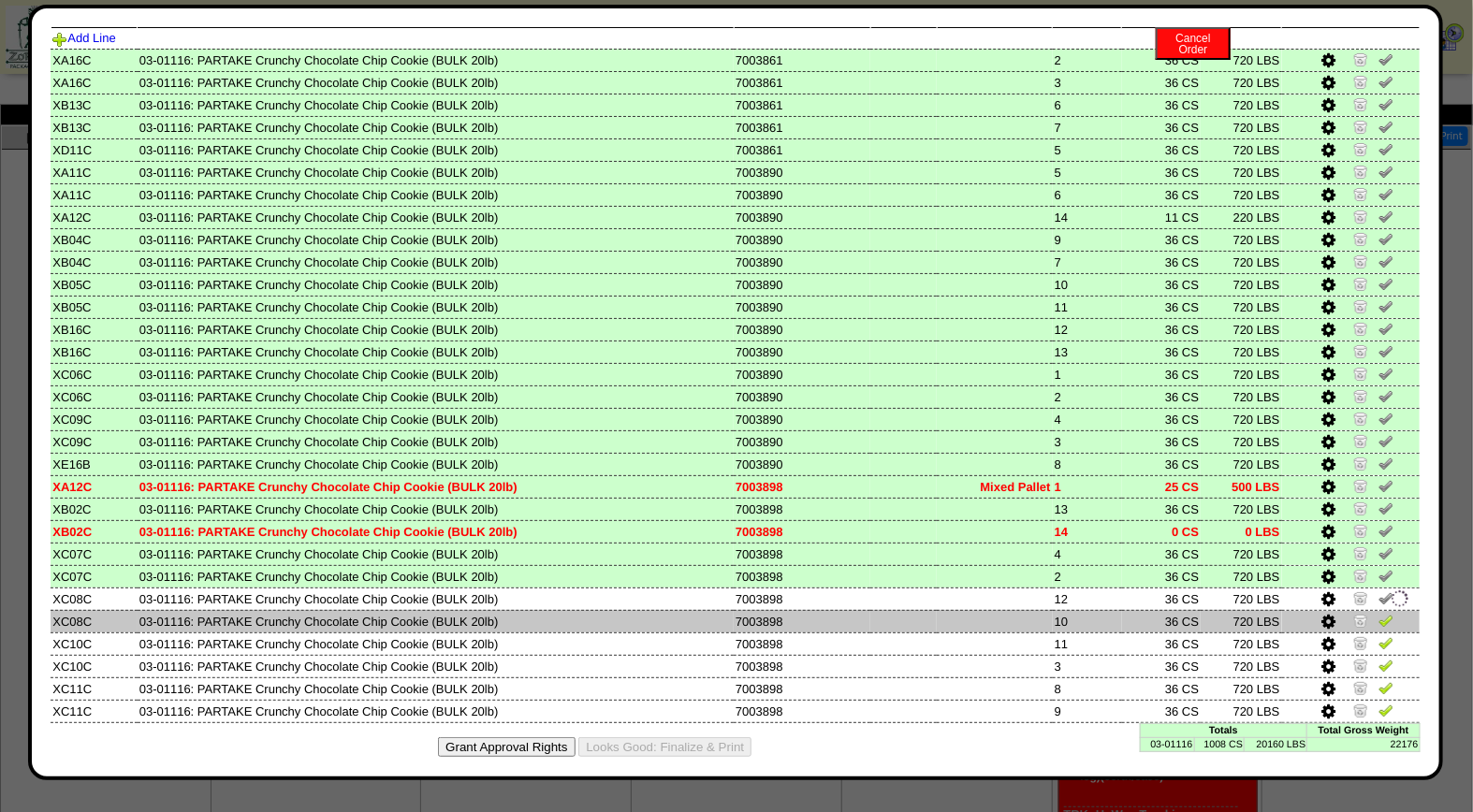
click at [1379, 612] on img at bounding box center [1387, 620] width 15 height 15
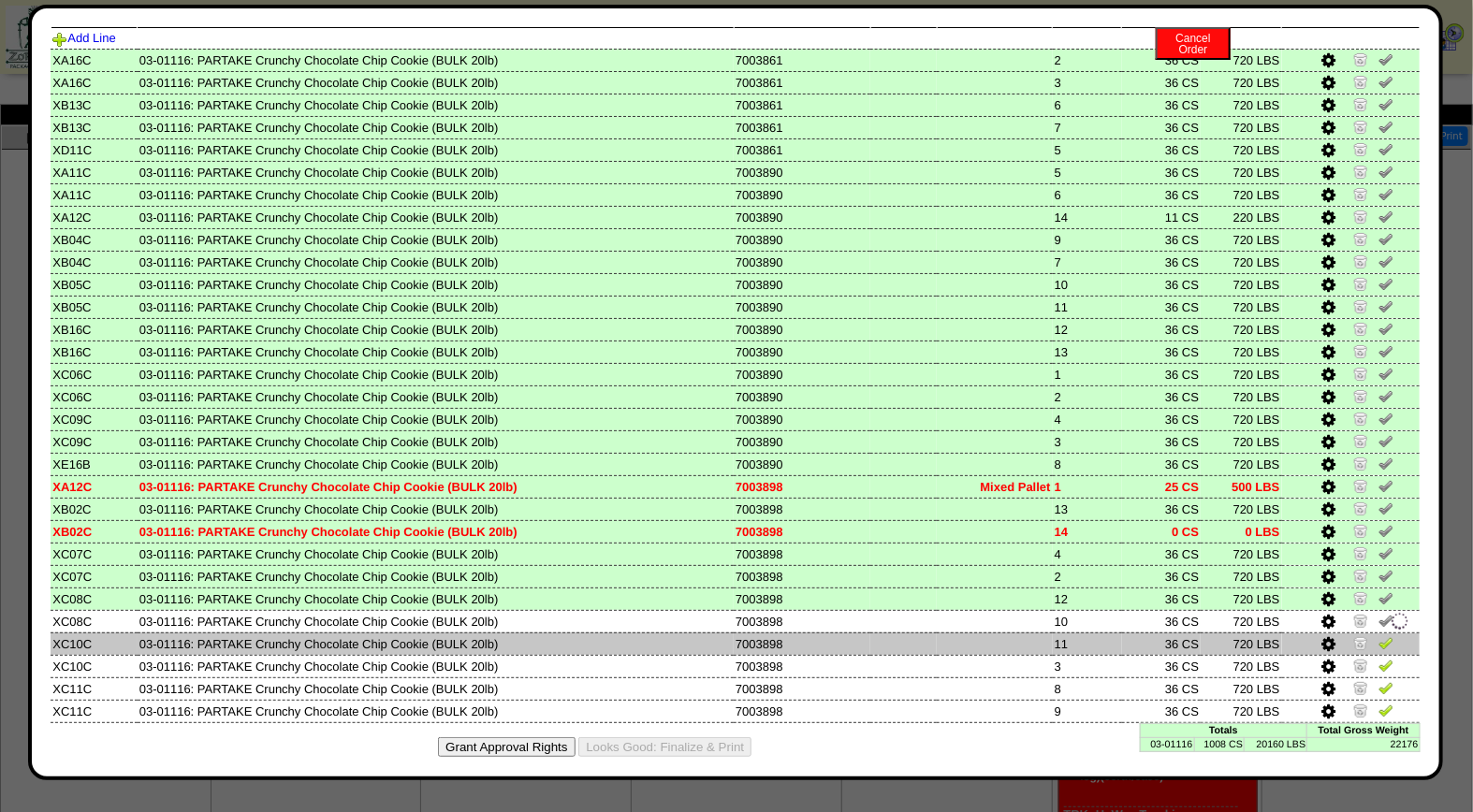
click at [1379, 635] on img at bounding box center [1387, 643] width 15 height 15
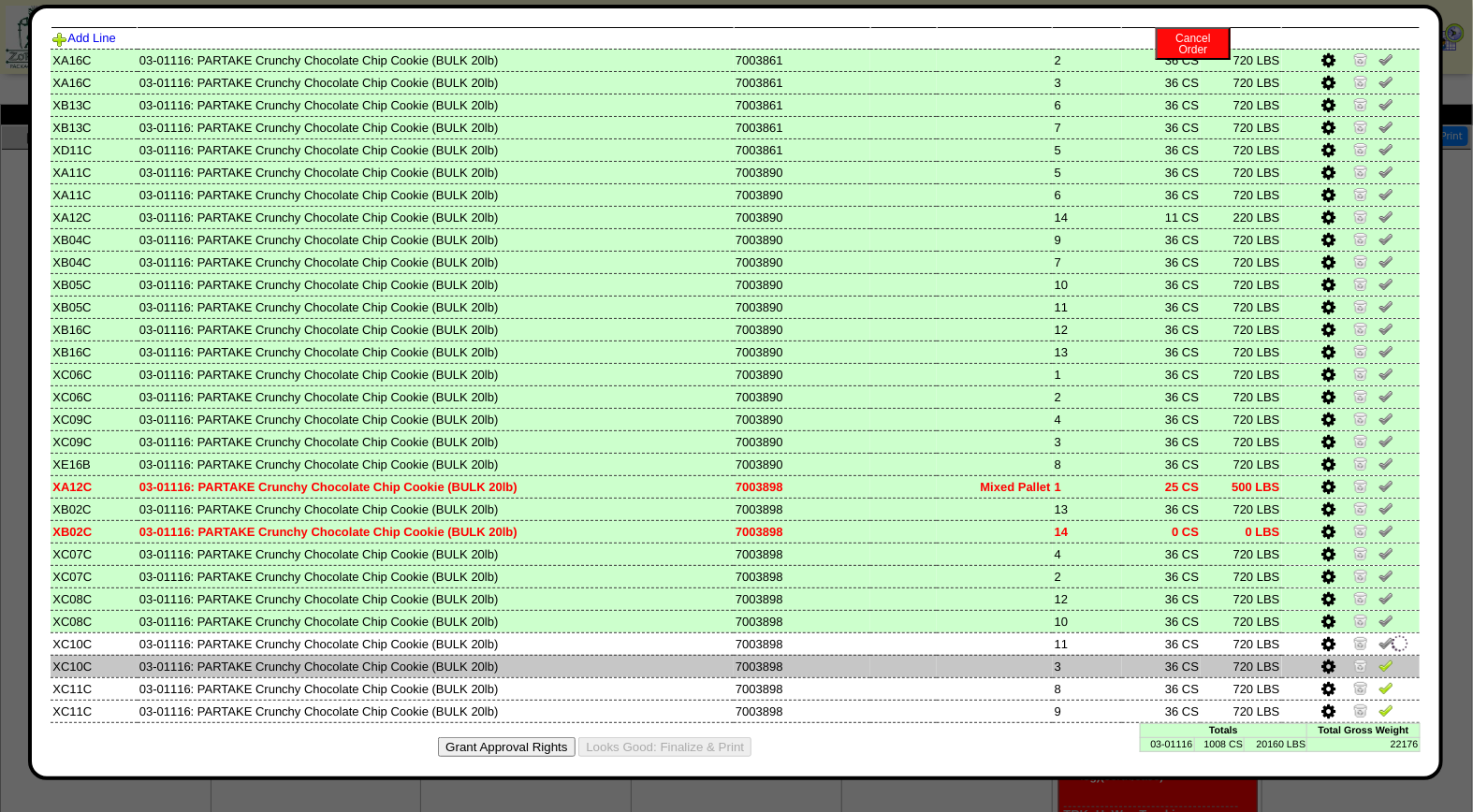
click at [1379, 657] on img at bounding box center [1387, 665] width 15 height 15
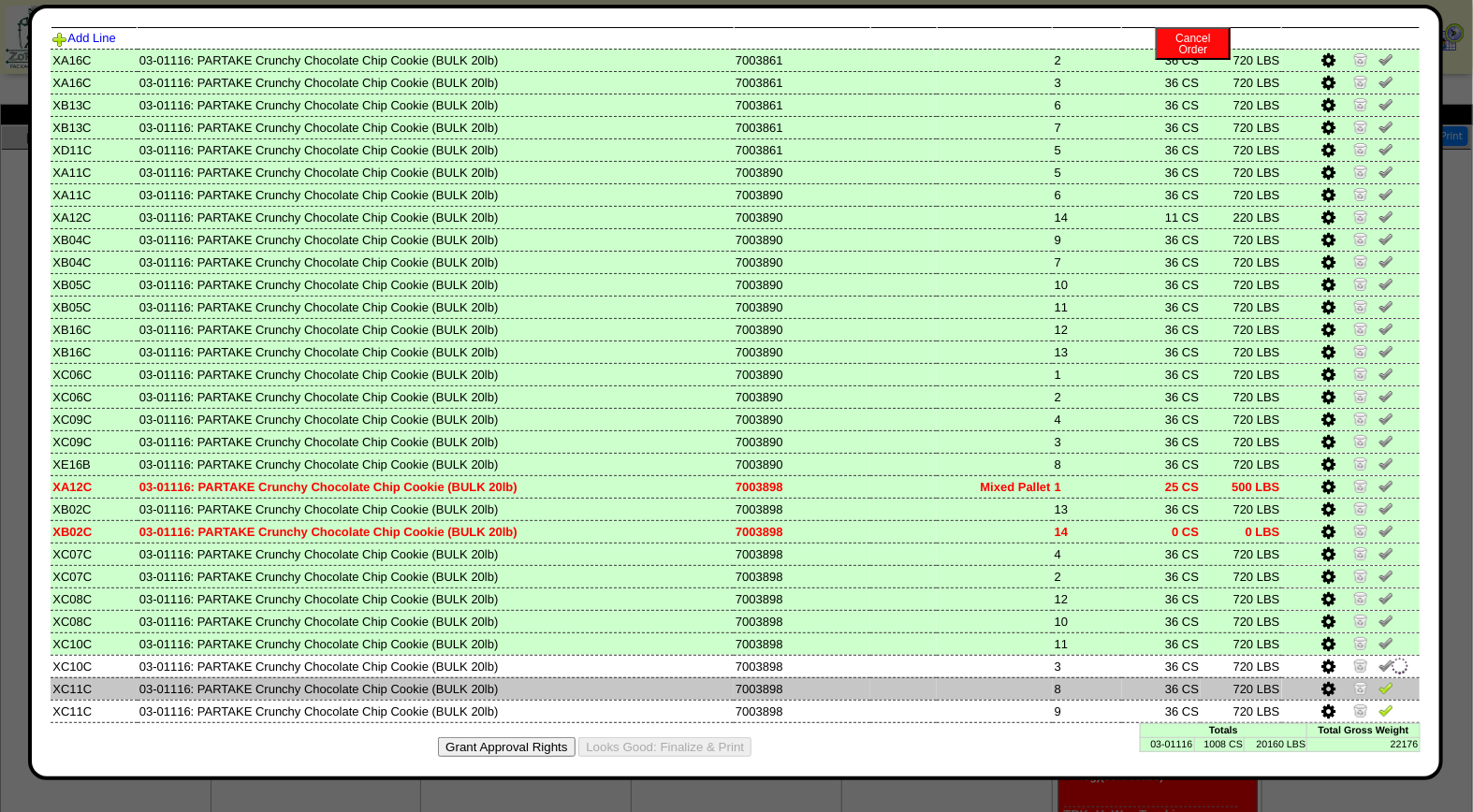
click at [1379, 681] on img at bounding box center [1387, 688] width 15 height 15
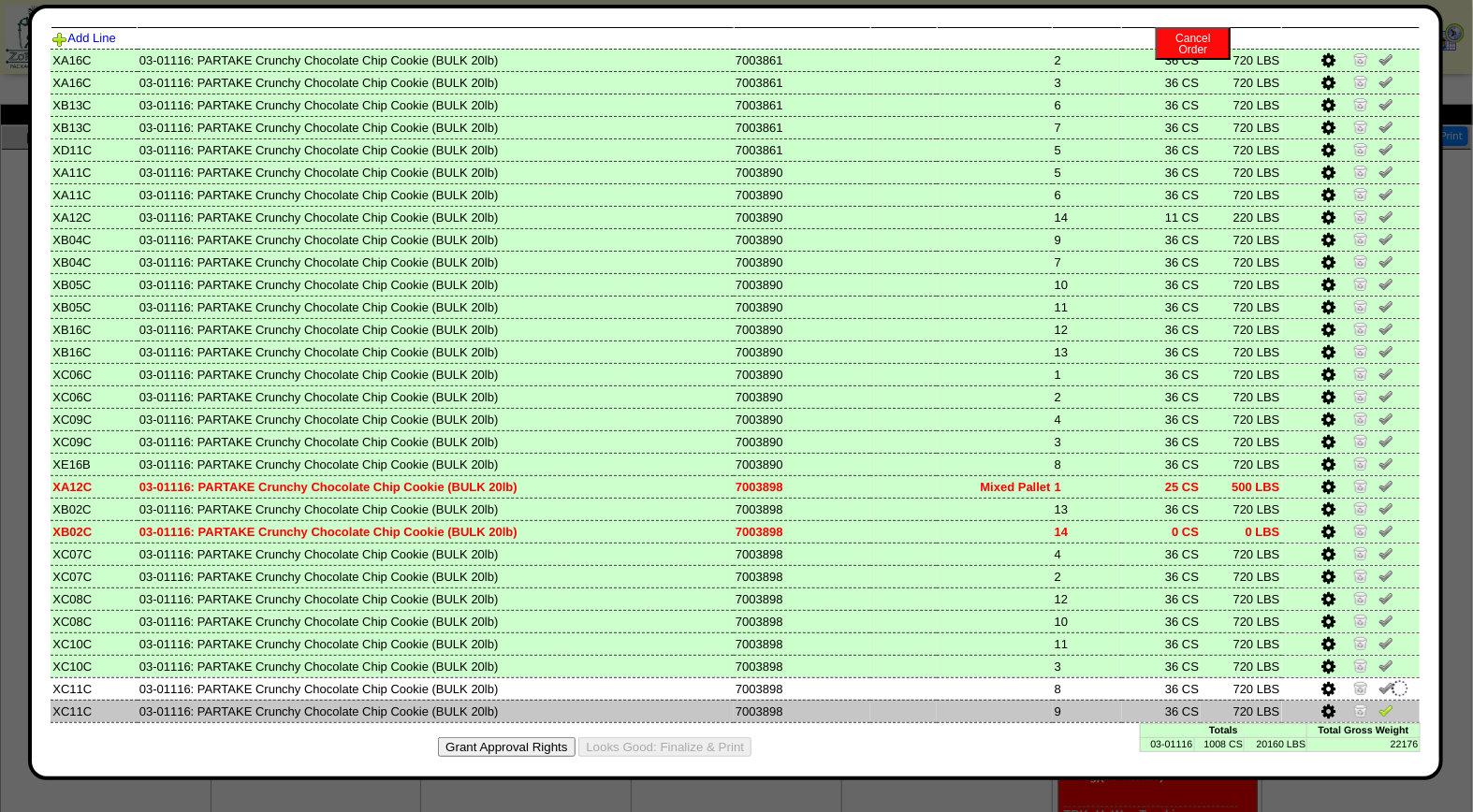
click at [1379, 705] on img at bounding box center [1387, 710] width 15 height 15
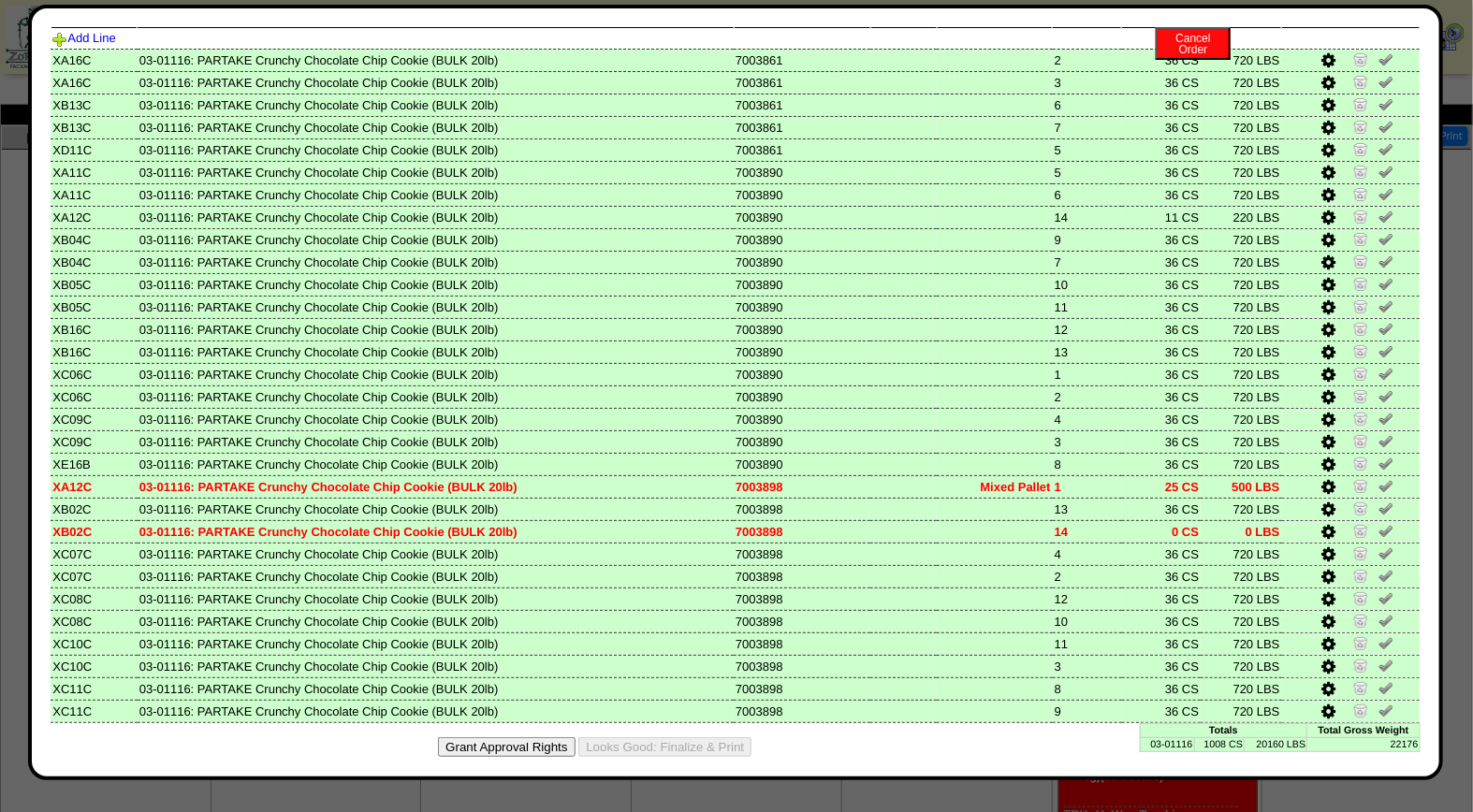
scroll to position [0, 0]
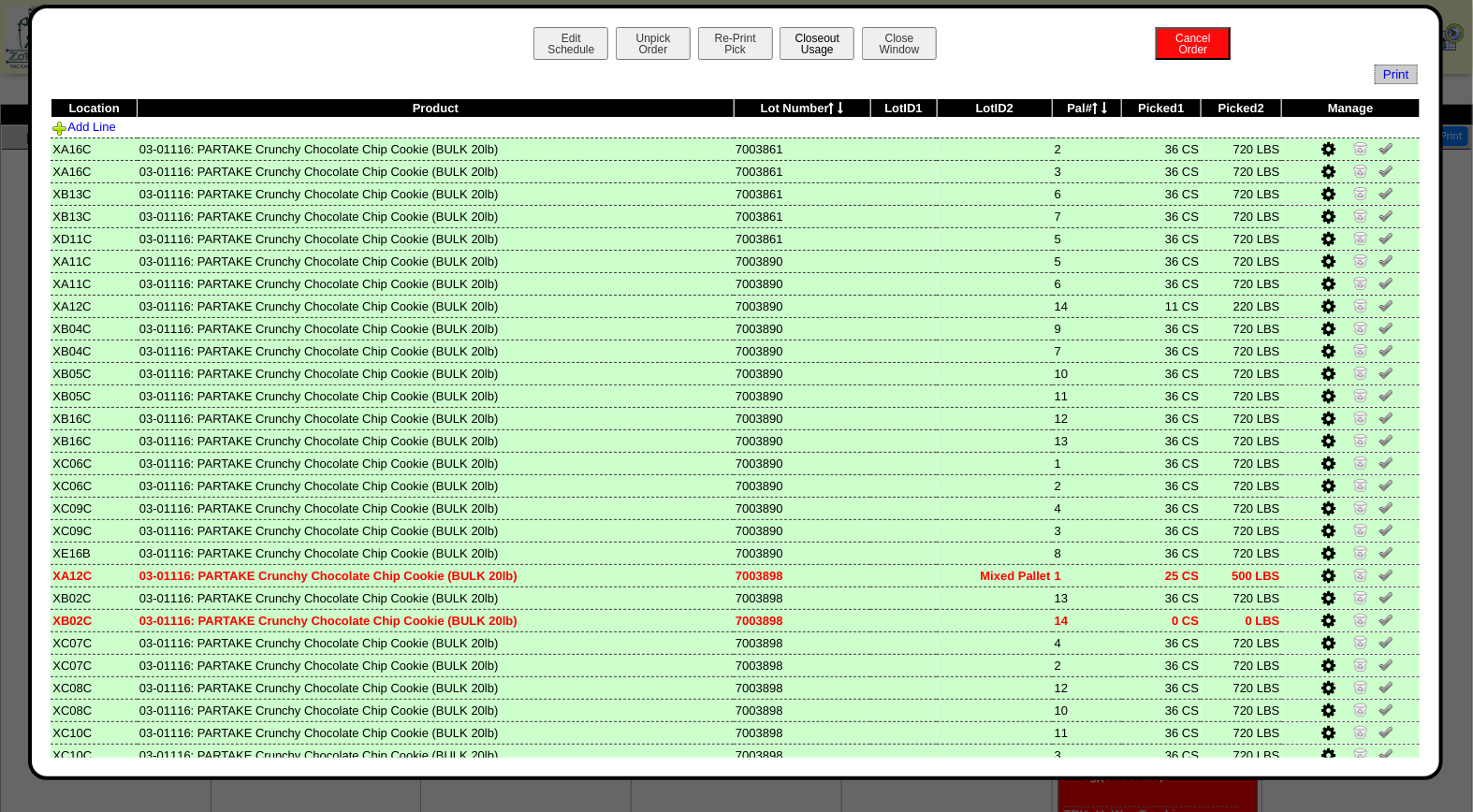
click at [820, 38] on button "Closeout Usage" at bounding box center [817, 43] width 75 height 33
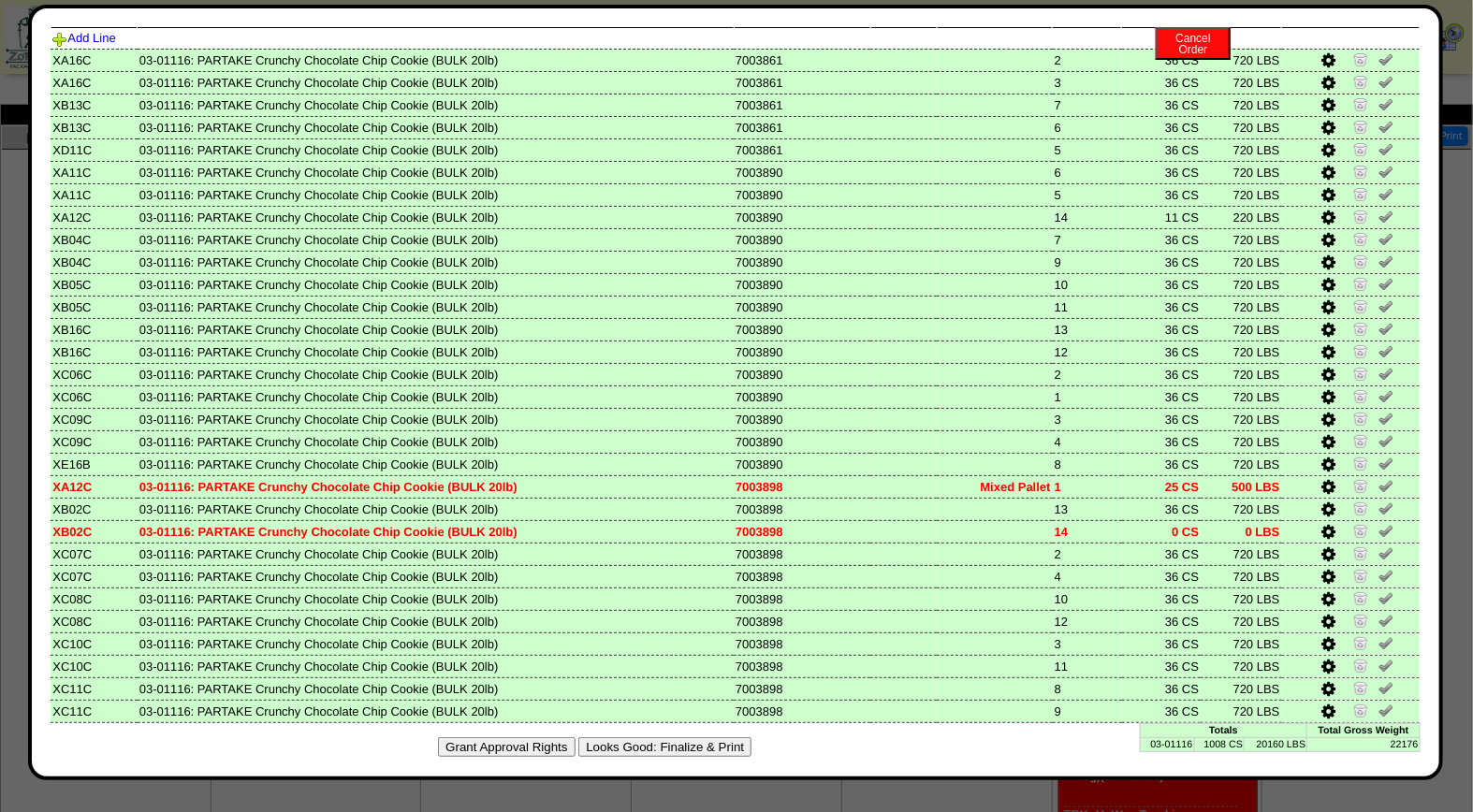
click at [641, 737] on button "Looks Good: Finalize & Print" at bounding box center [664, 747] width 173 height 19
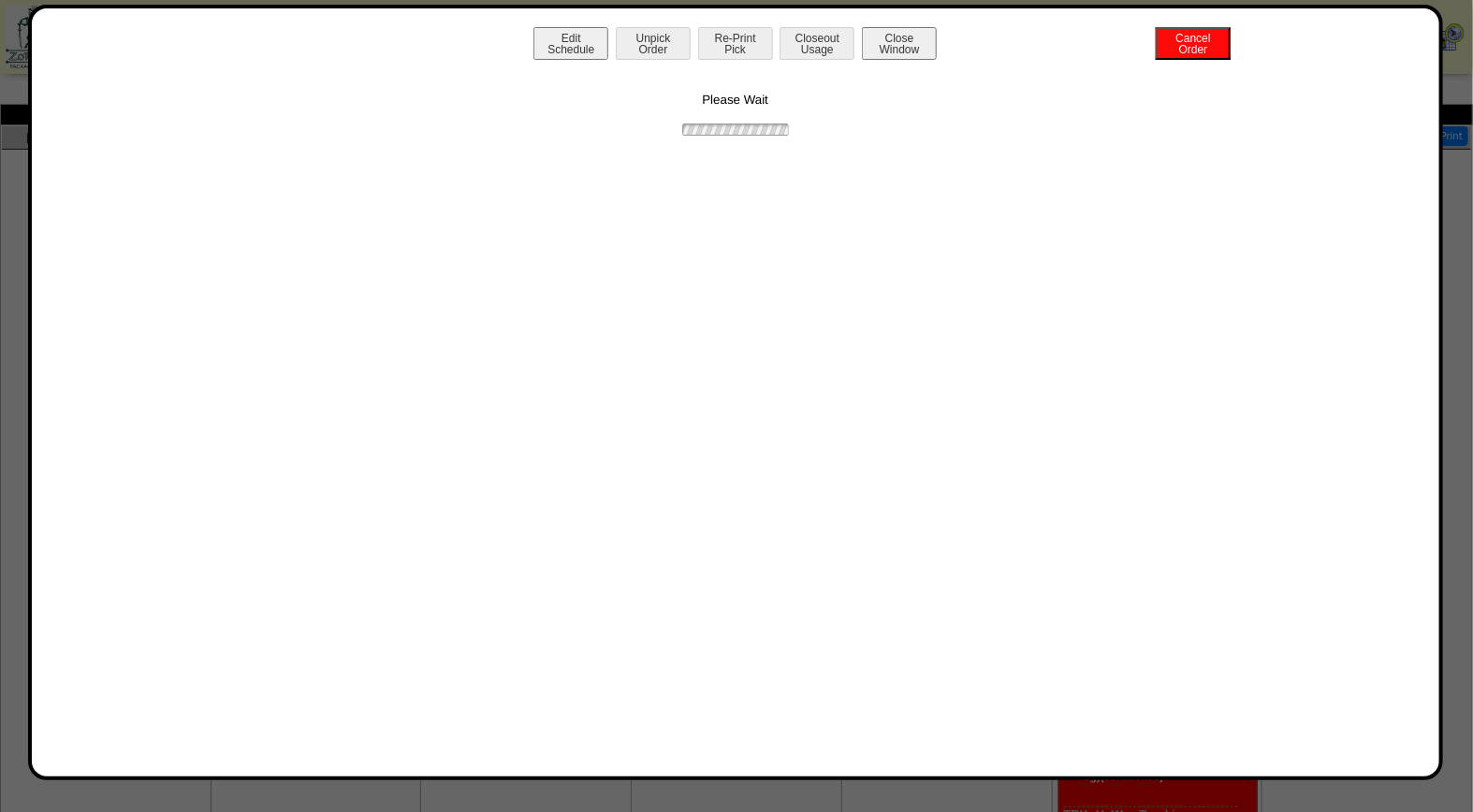
scroll to position [0, 0]
click at [735, 48] on button "Print BOL" at bounding box center [736, 43] width 75 height 33
